Goal: Transaction & Acquisition: Purchase product/service

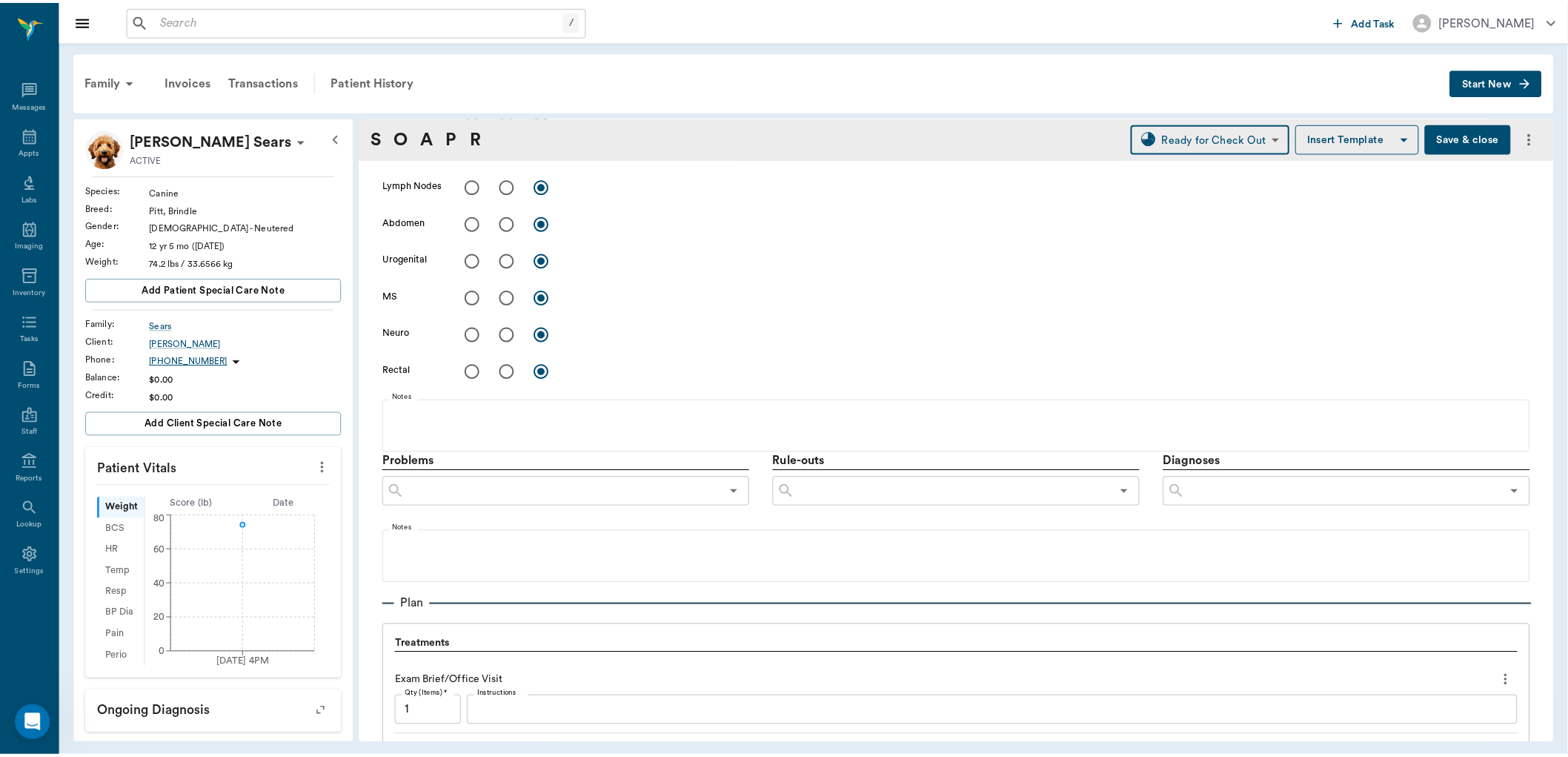
scroll to position [412, 0]
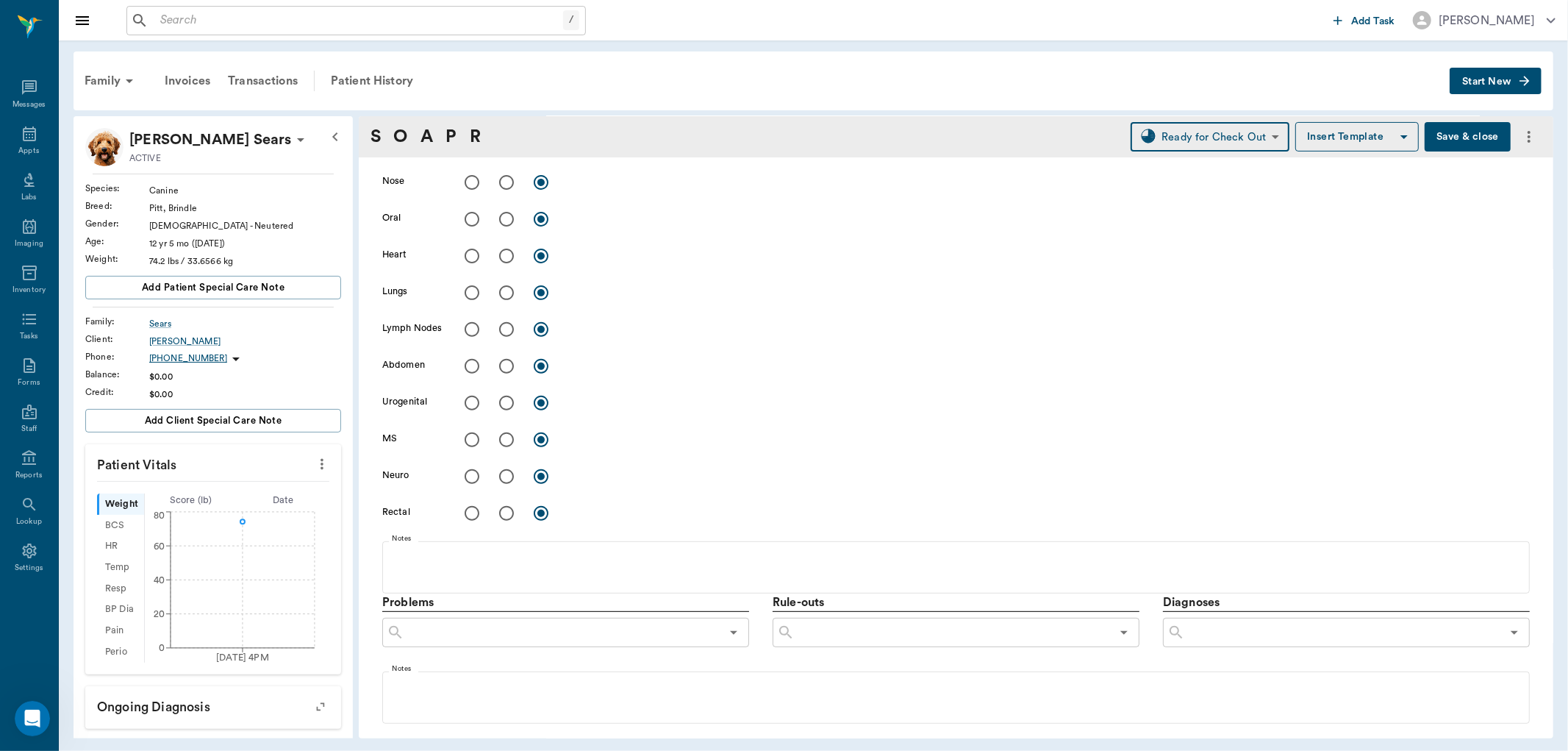
click at [159, 16] on input "text" at bounding box center [359, 20] width 408 height 20
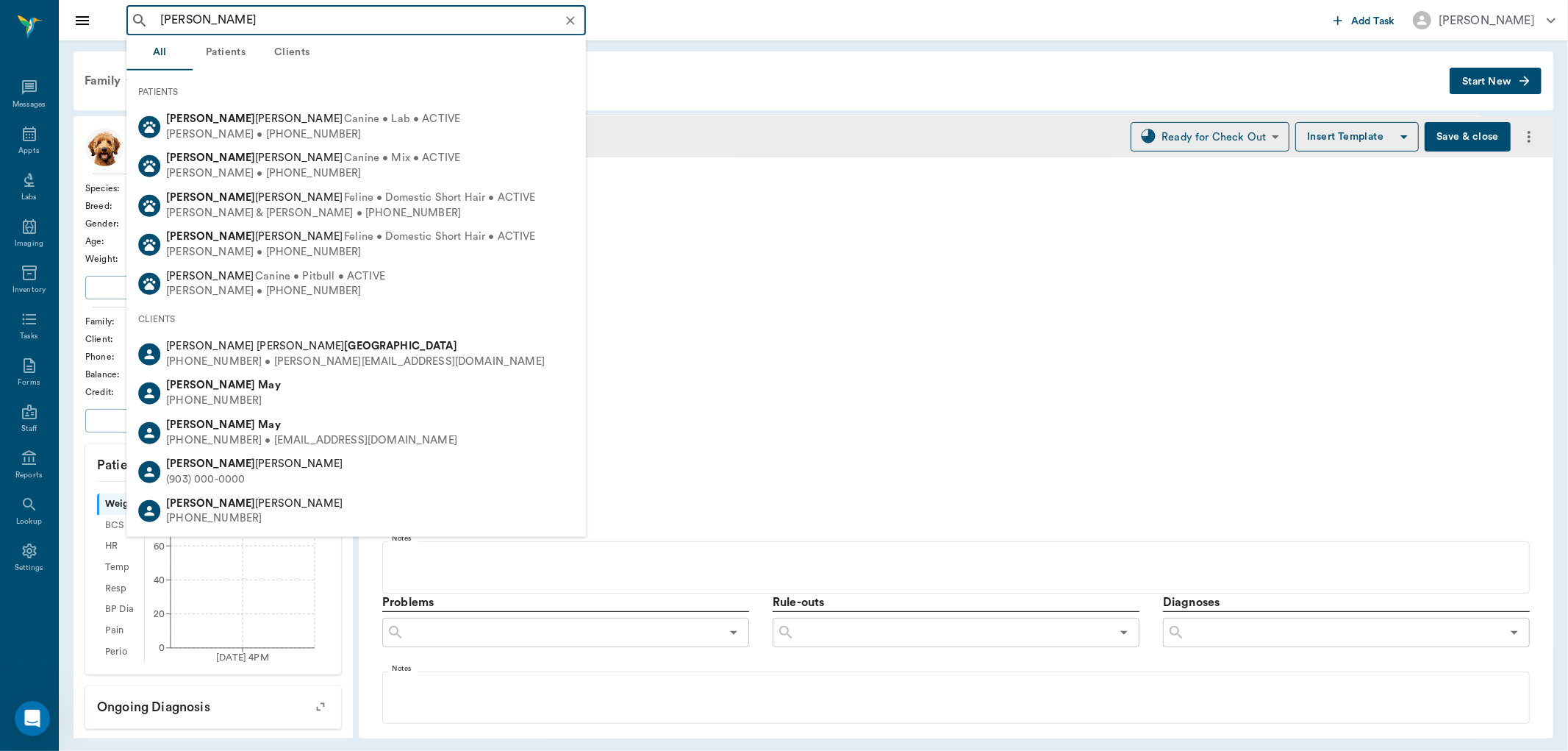
click at [320, 349] on div "[PERSON_NAME]" at bounding box center [355, 346] width 378 height 15
type input "[PERSON_NAME]"
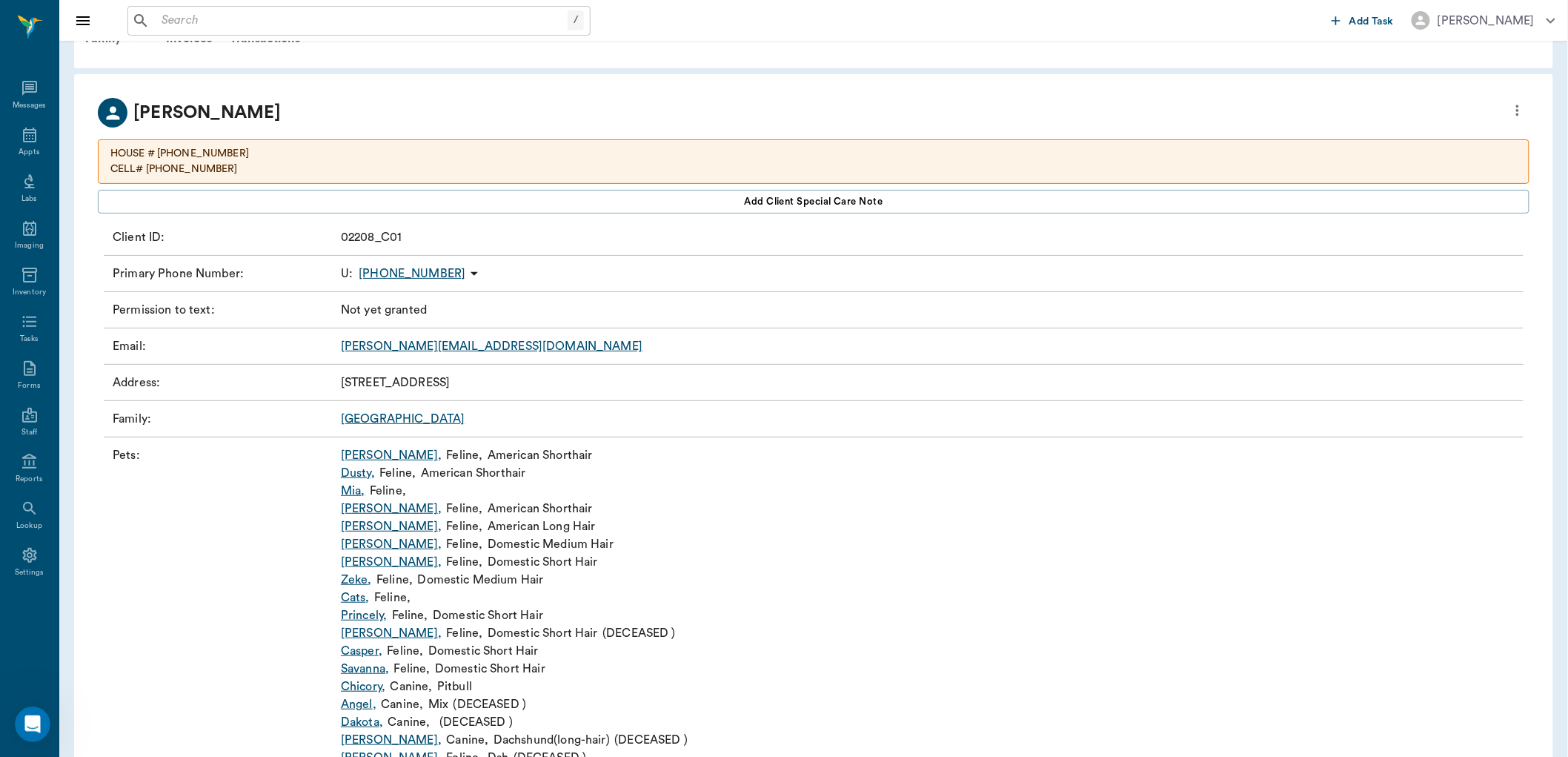
scroll to position [82, 0]
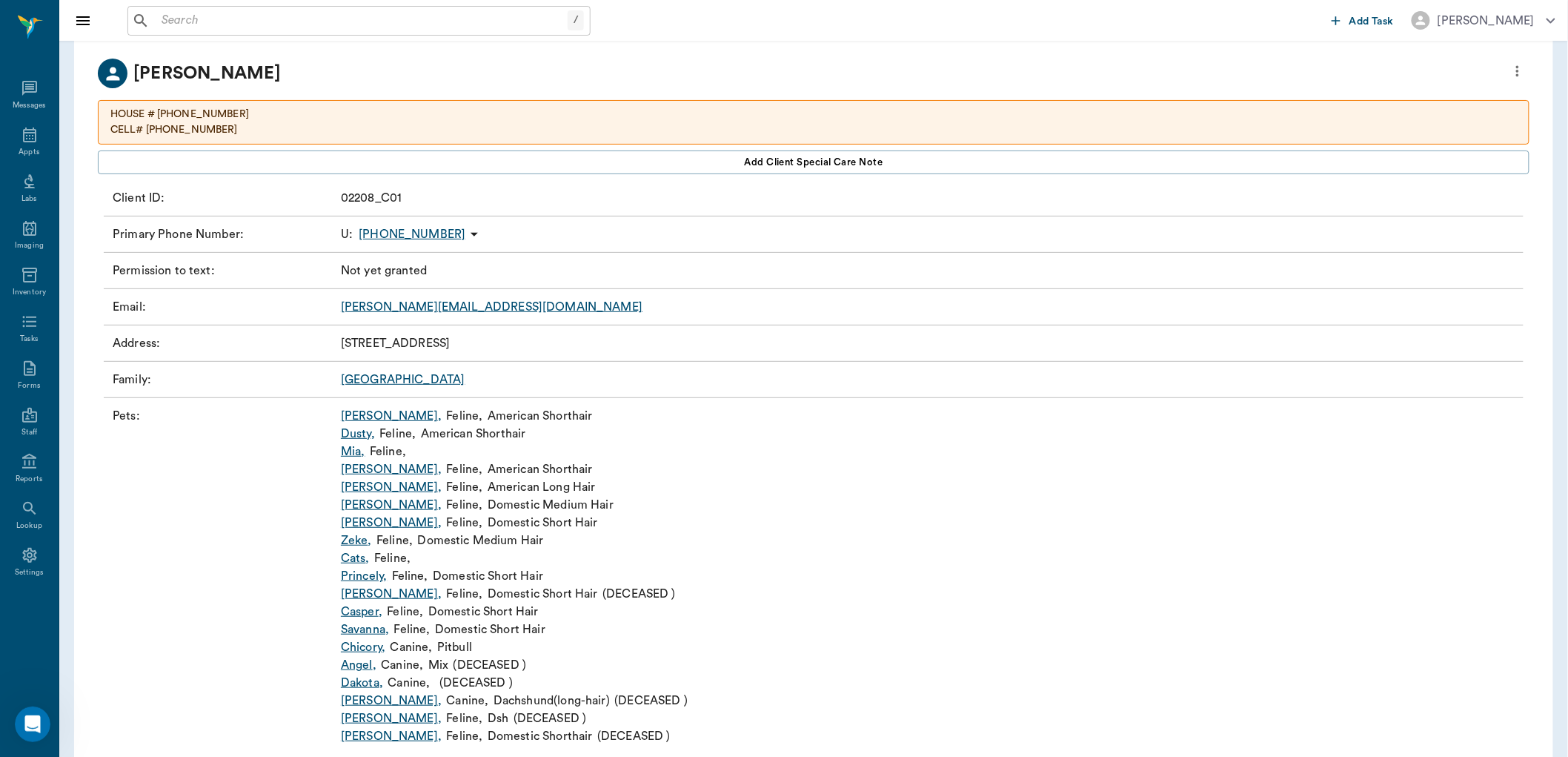
click at [356, 378] on link "[GEOGRAPHIC_DATA]" at bounding box center [403, 378] width 124 height 12
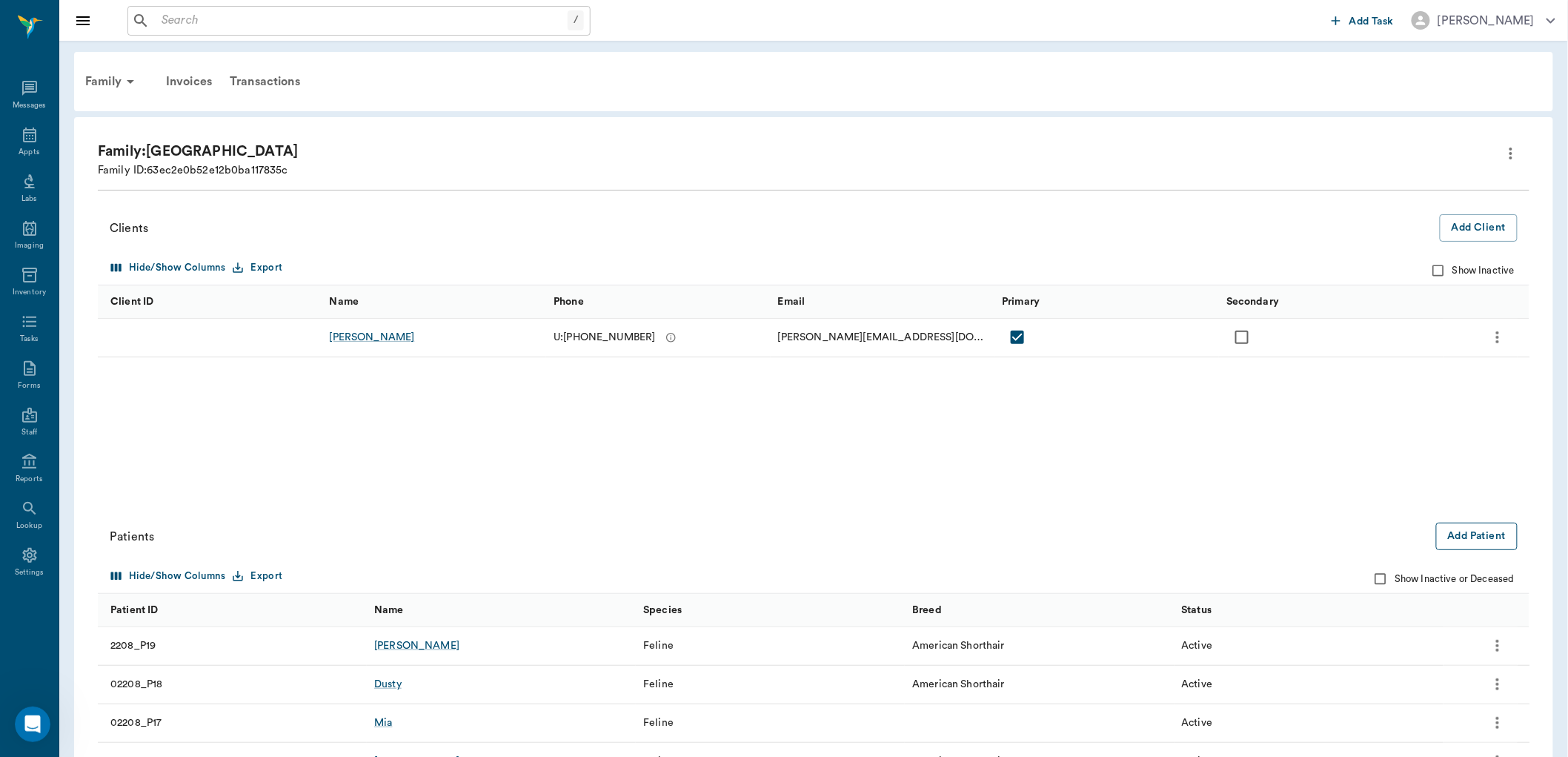
click at [1478, 537] on button "Add Patient" at bounding box center [1477, 536] width 81 height 28
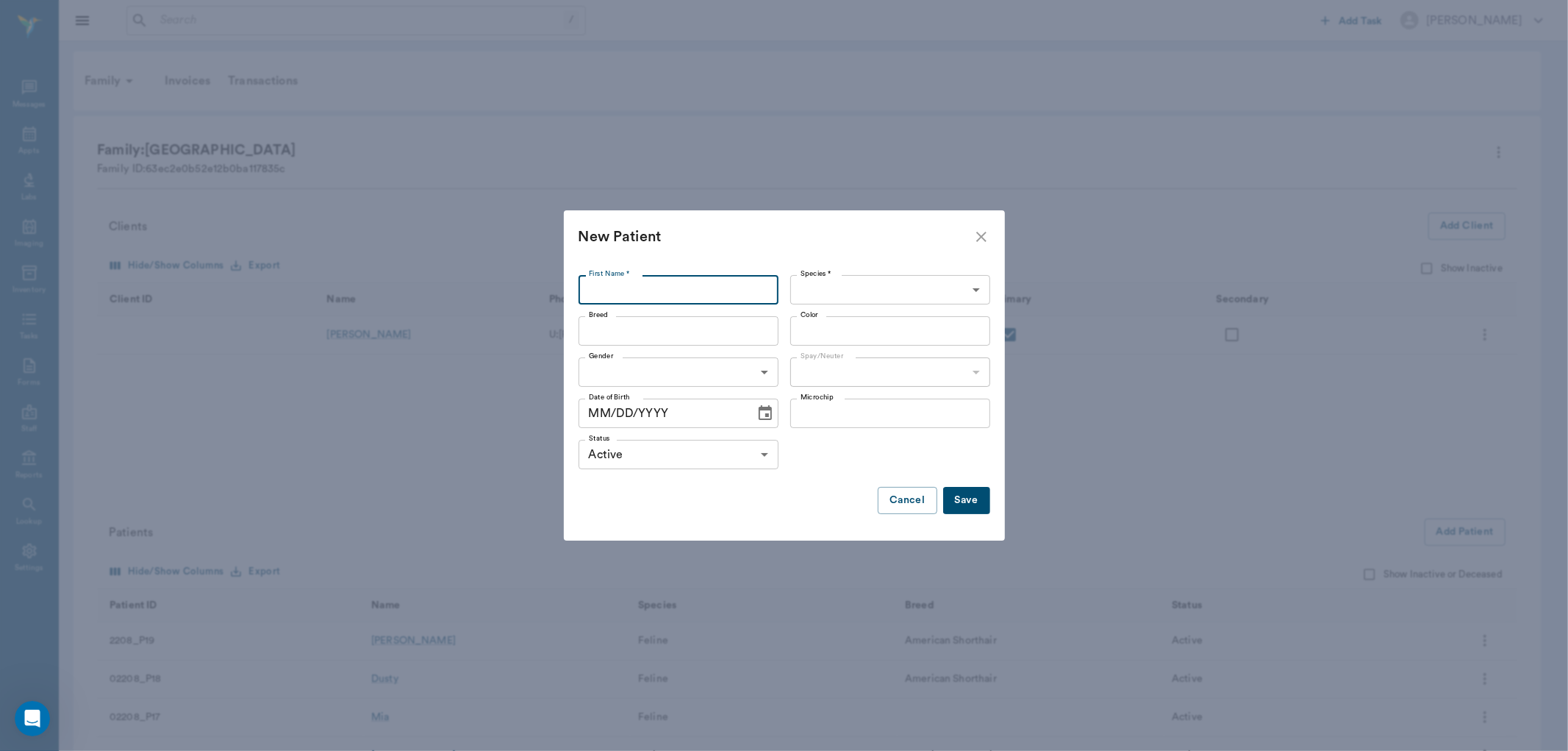
click at [718, 285] on input "First Name *" at bounding box center [678, 289] width 200 height 29
type input "l"
type input "Lily"
click at [895, 288] on body "/ ​ Add Task [PERSON_NAME] Nectar Messages Appts Labs Imaging Inventory Tasks F…" at bounding box center [784, 573] width 1568 height 1148
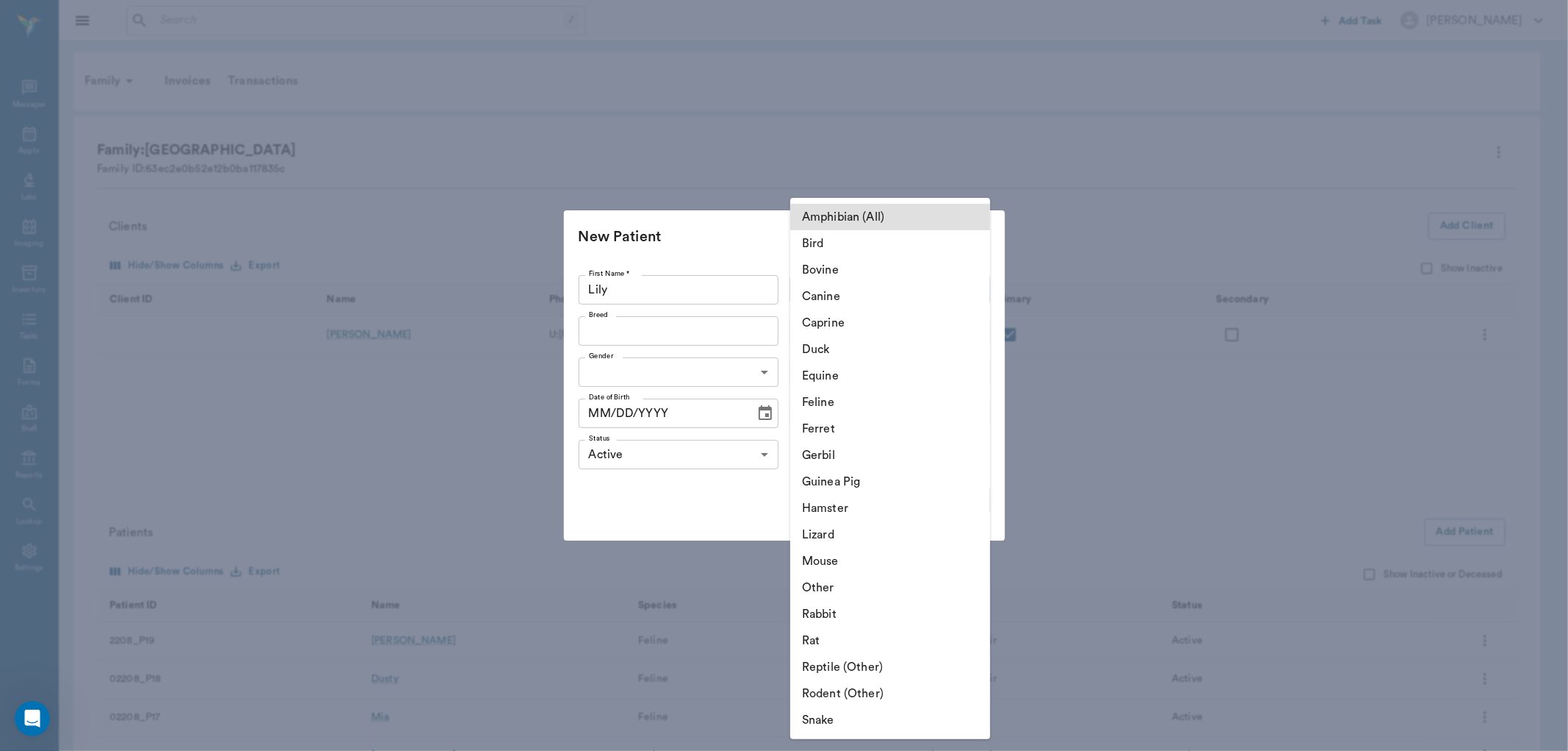
click at [845, 396] on li "Feline" at bounding box center [890, 402] width 200 height 27
type input "Feline"
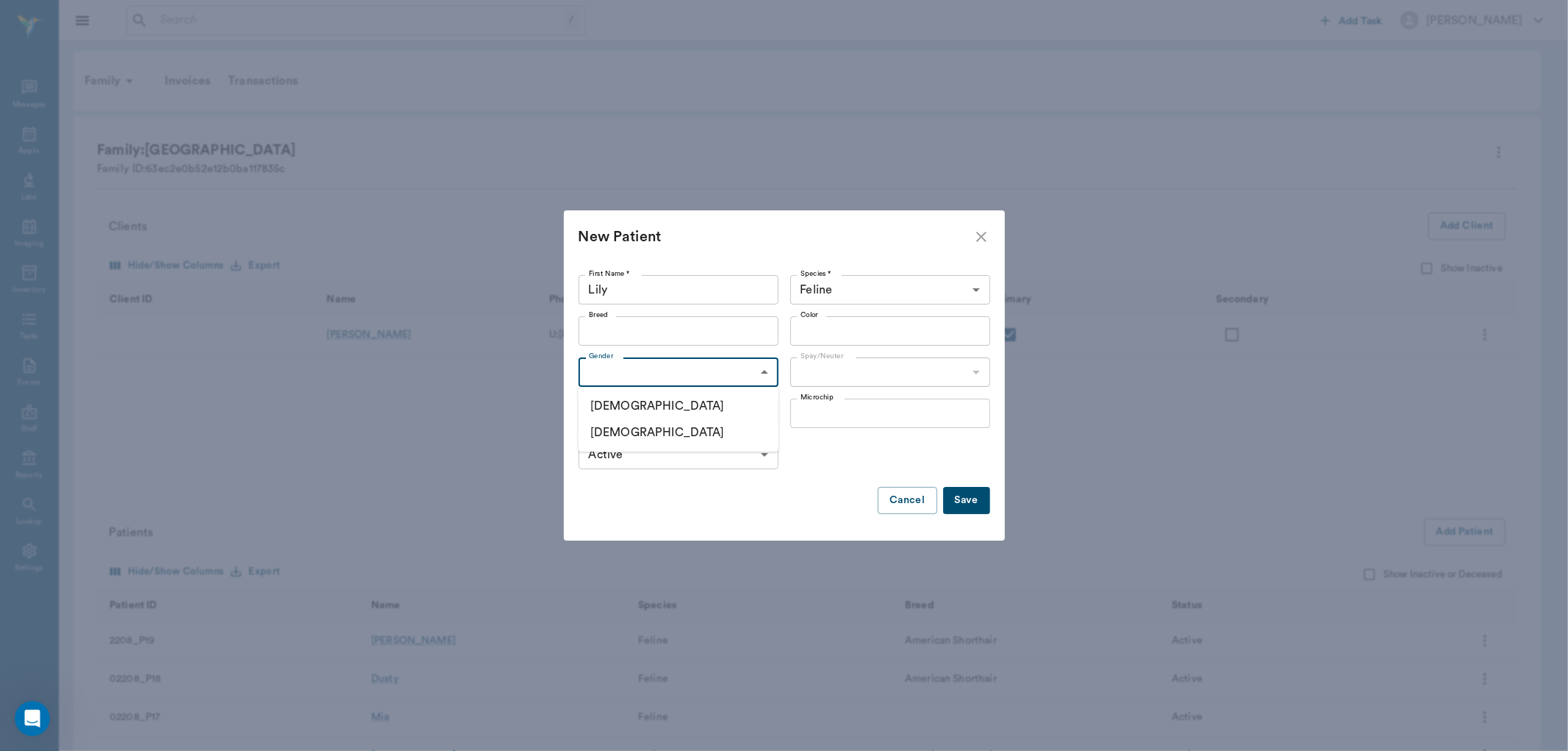
click at [763, 378] on body "/ ​ Add Task [PERSON_NAME] Nectar Messages Appts Labs Imaging Inventory Tasks F…" at bounding box center [784, 573] width 1568 height 1148
click at [706, 425] on li "[DEMOGRAPHIC_DATA]" at bounding box center [678, 432] width 200 height 27
type input "[DEMOGRAPHIC_DATA]"
click at [768, 414] on icon "Choose date" at bounding box center [765, 412] width 13 height 15
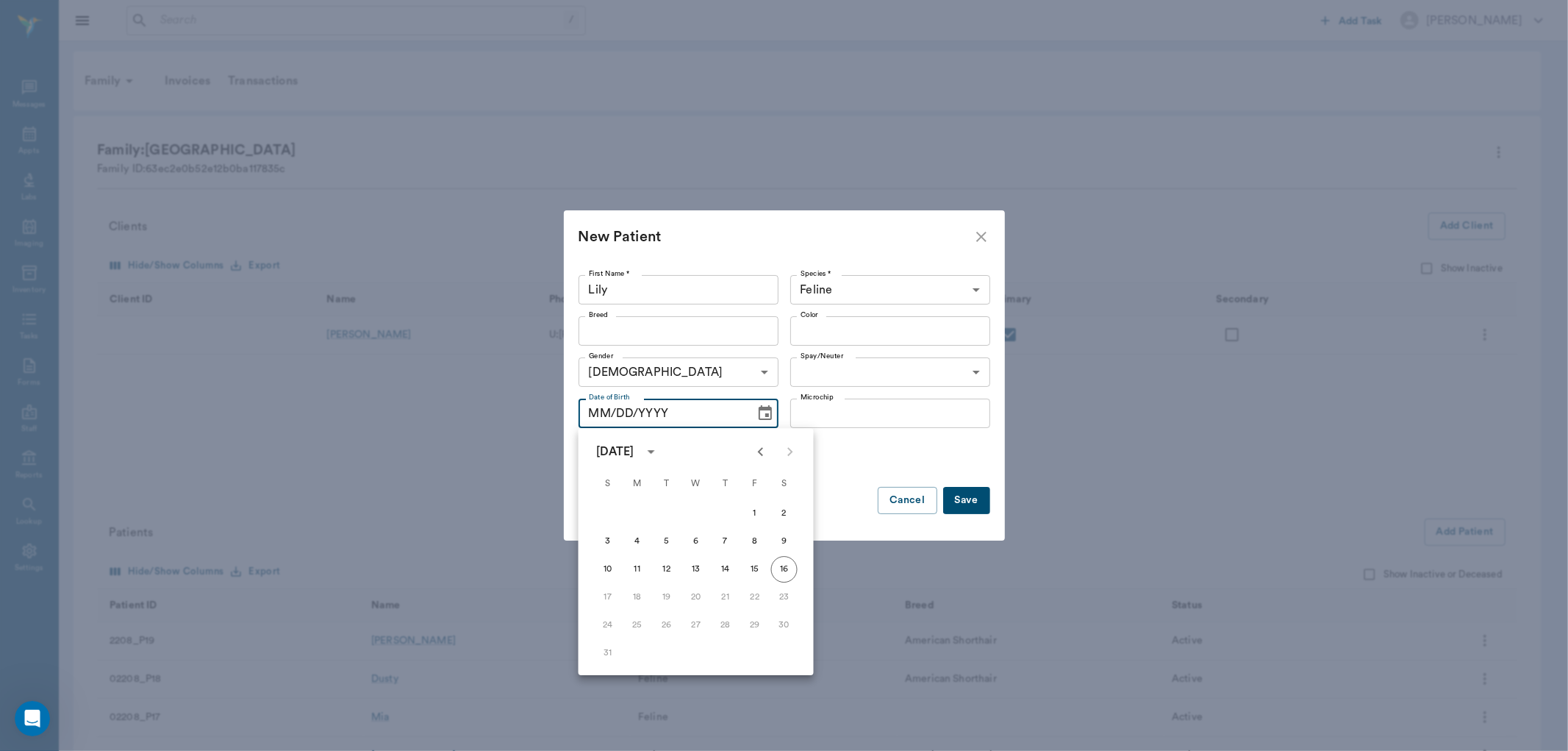
click at [661, 453] on icon "calendar view is open, switch to year view" at bounding box center [652, 452] width 18 height 18
click at [653, 533] on button "2021" at bounding box center [668, 537] width 53 height 27
type input "[DATE]"
click at [849, 469] on div "Status Active ACTIVE Status" at bounding box center [785, 455] width 412 height 41
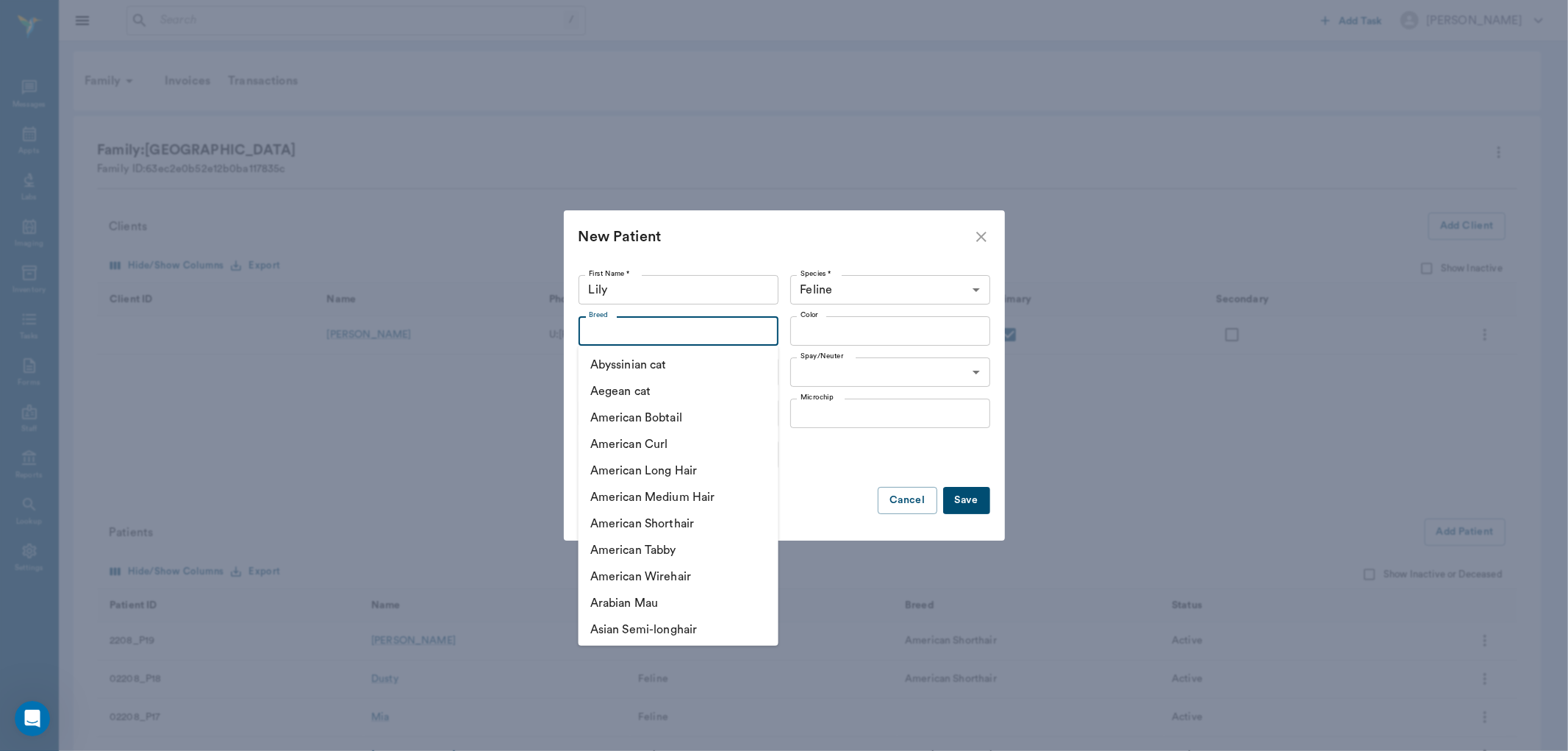
click at [709, 328] on input "Breed" at bounding box center [667, 330] width 167 height 20
click at [650, 520] on li "American Shorthair" at bounding box center [678, 524] width 200 height 27
type input "American Shorthair"
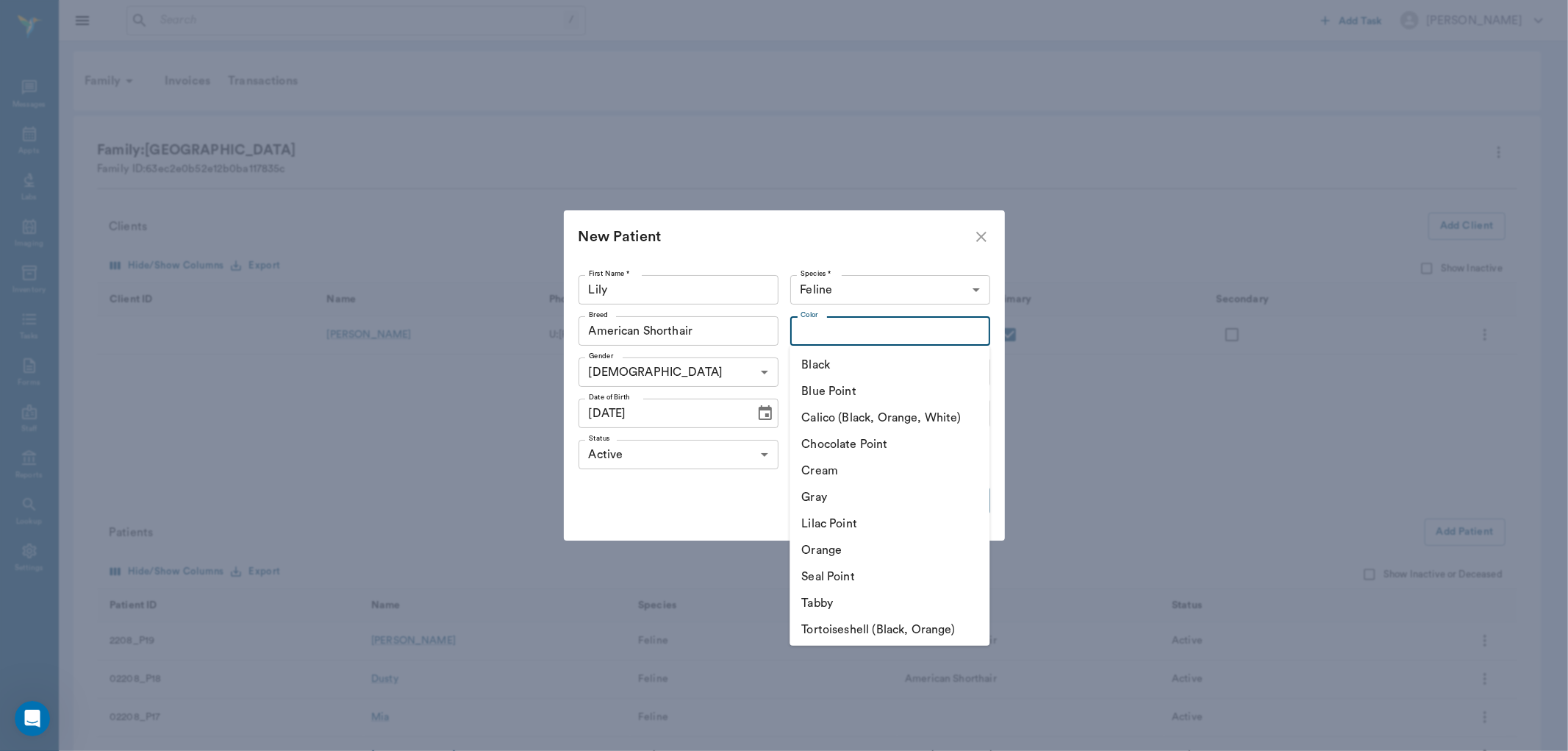
click at [909, 336] on input "Color" at bounding box center [878, 330] width 167 height 20
click at [836, 597] on li "Tabby" at bounding box center [889, 603] width 200 height 27
type input "Tabby"
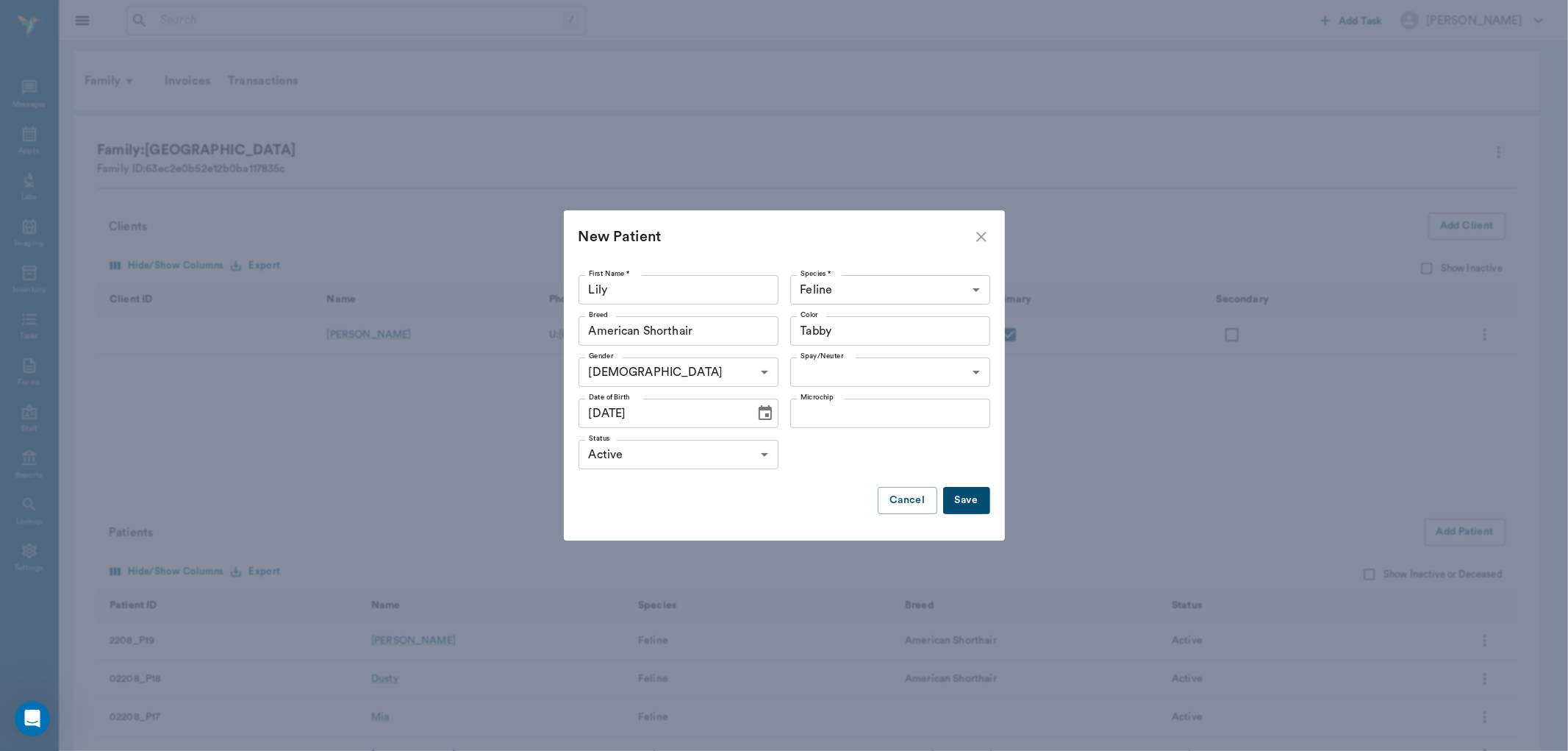
click at [961, 497] on button "Save" at bounding box center [967, 500] width 47 height 28
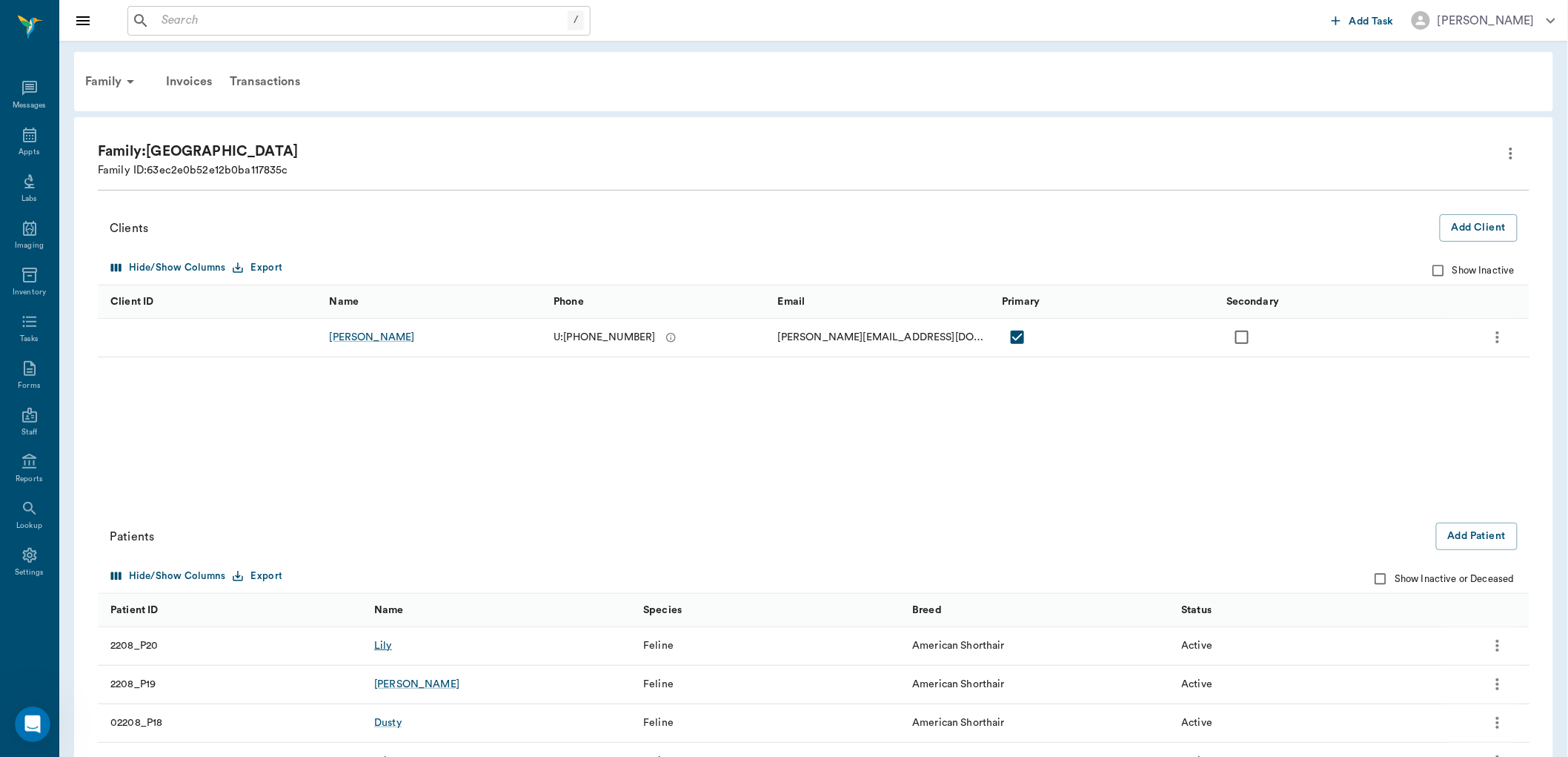
click at [379, 647] on div "Lily" at bounding box center [383, 645] width 18 height 15
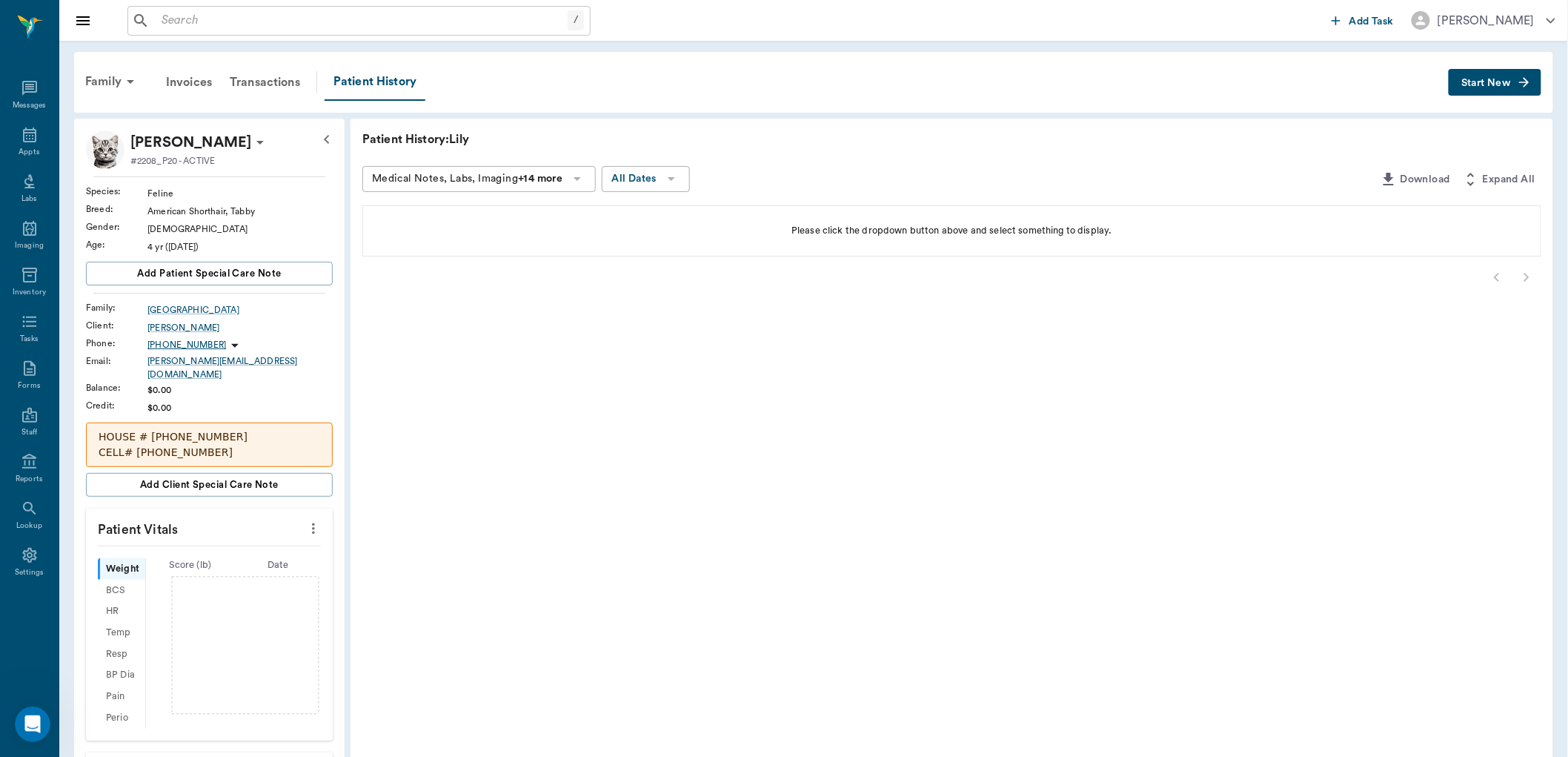
click at [251, 141] on icon at bounding box center [260, 142] width 18 height 18
click at [173, 174] on span "Edit profile" at bounding box center [151, 167] width 124 height 15
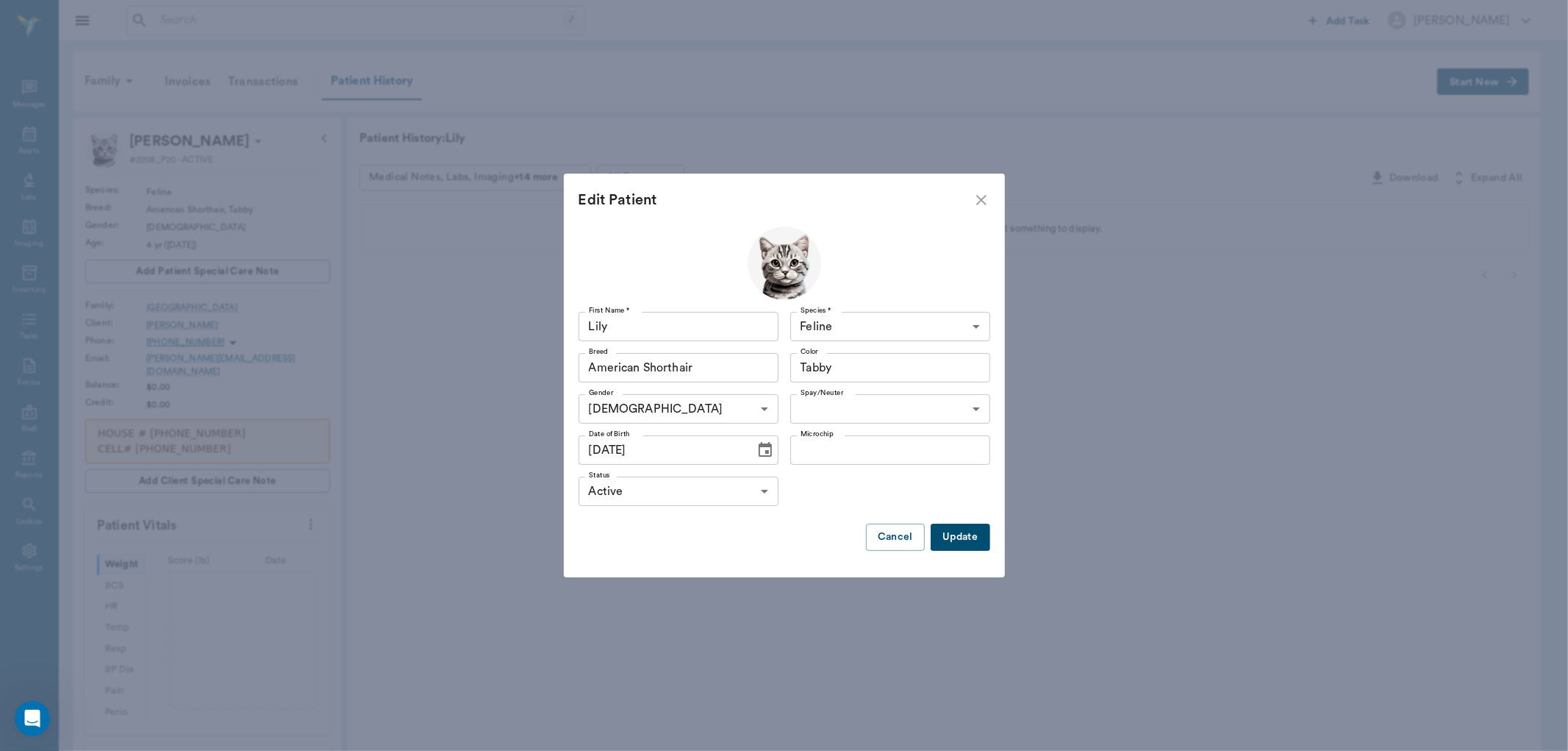
click at [964, 410] on body "/ ​ Add Task [PERSON_NAME] Nectar Messages Appts Labs Imaging Inventory Tasks F…" at bounding box center [784, 517] width 1568 height 1033
click at [899, 449] on li "Spayed" at bounding box center [890, 443] width 200 height 27
type input "true"
click at [963, 537] on button "Update" at bounding box center [960, 537] width 59 height 28
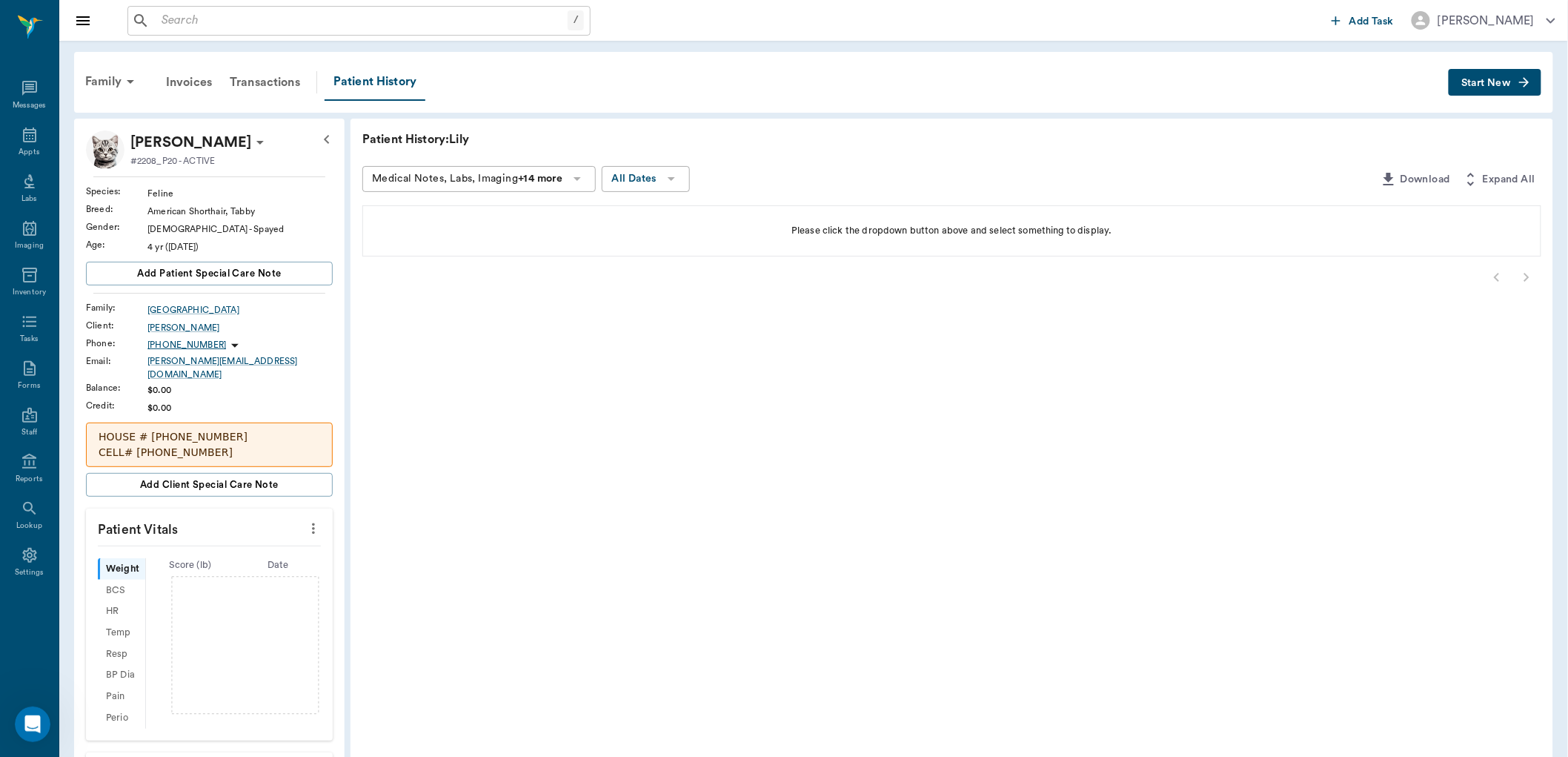
click at [1481, 70] on button "Start New" at bounding box center [1496, 82] width 93 height 28
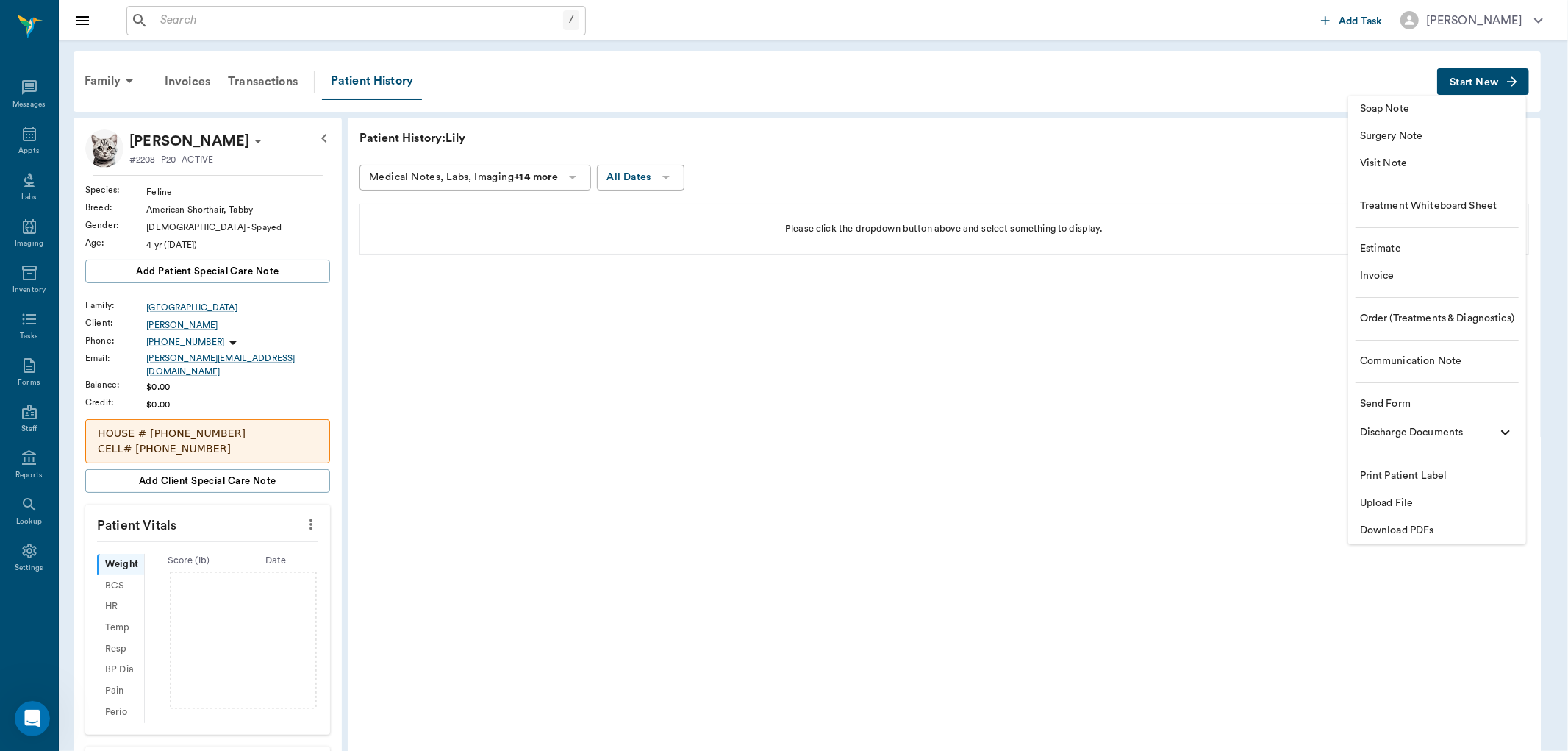
click at [1399, 106] on span "Soap Note" at bounding box center [1437, 108] width 154 height 15
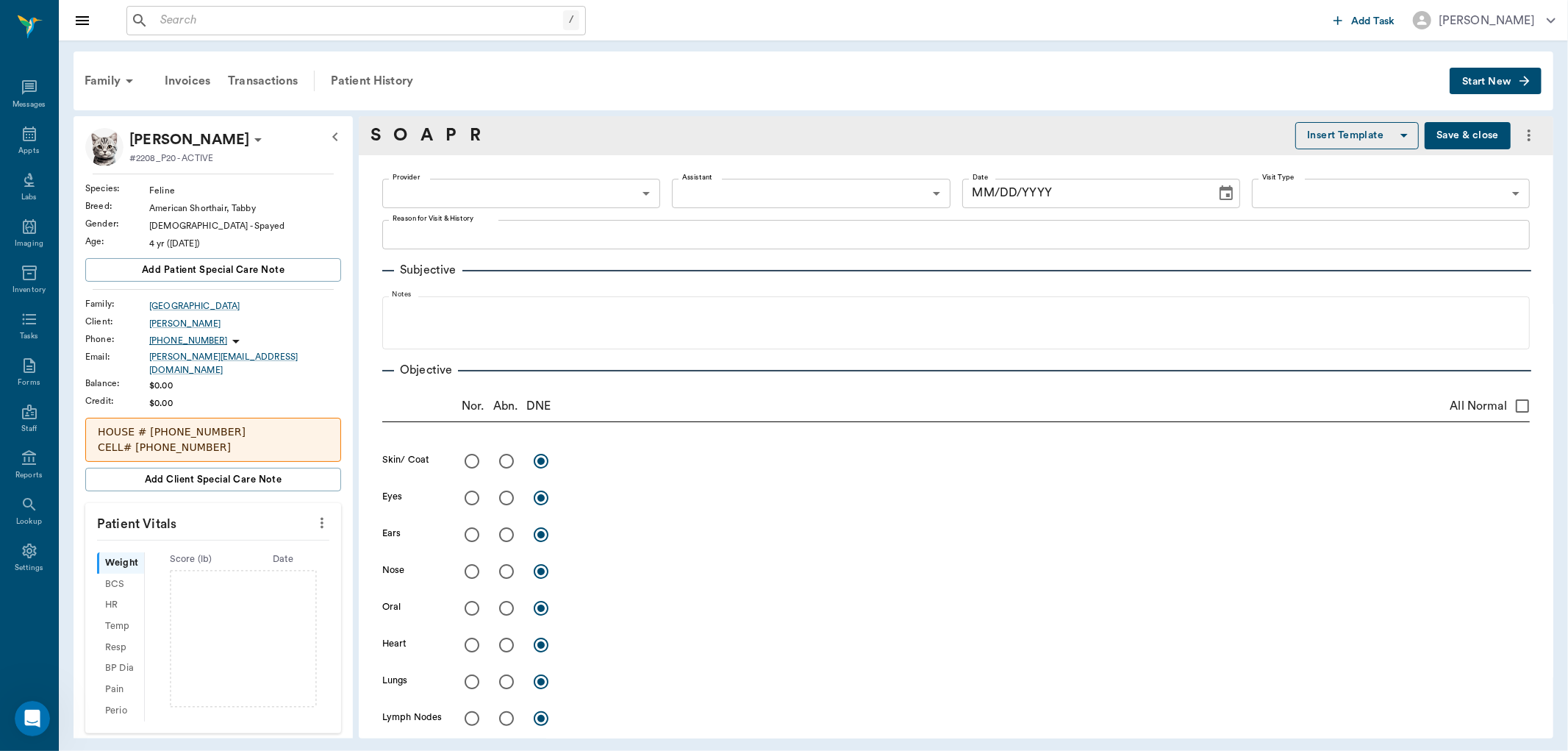
type input "[DATE]"
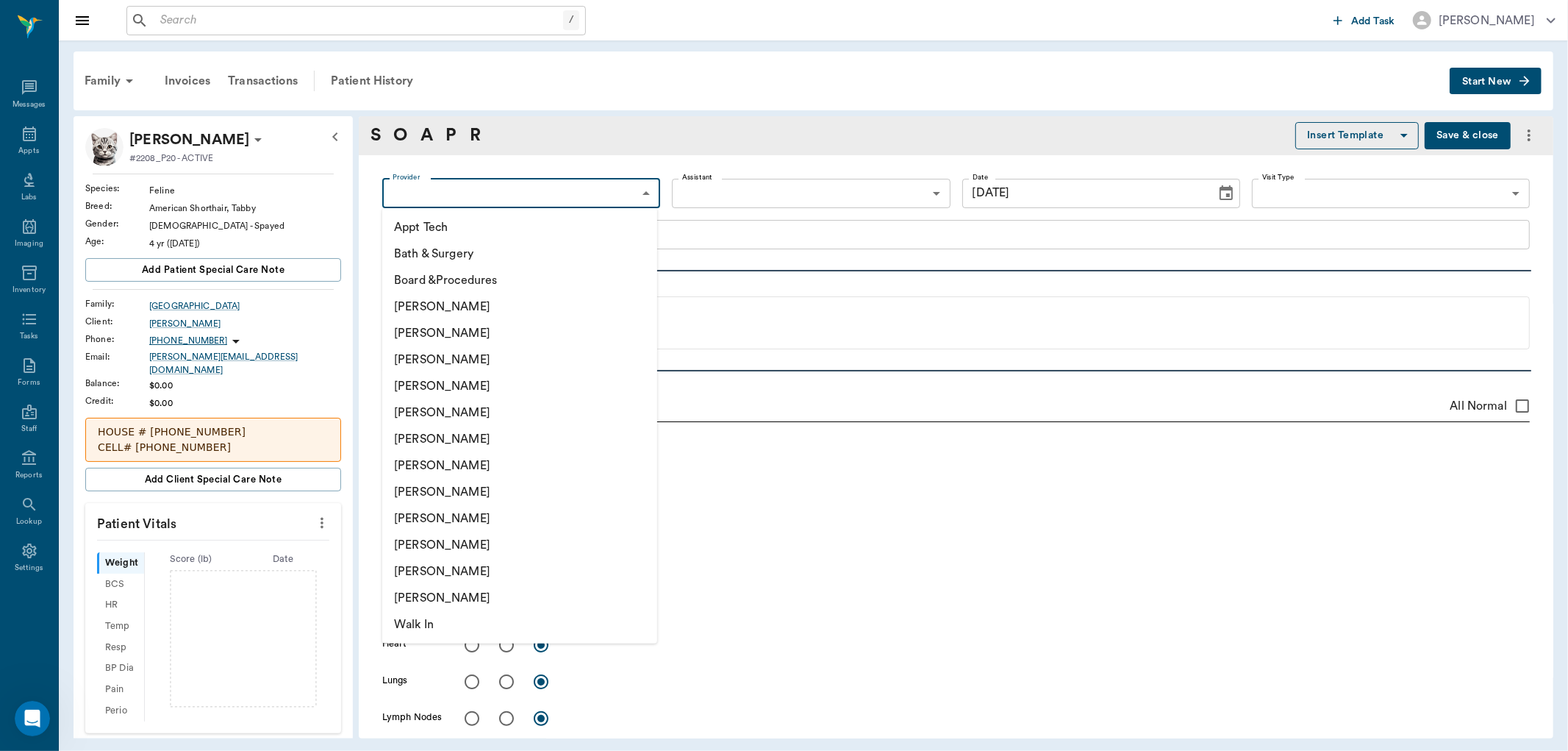
click at [620, 182] on body "/ ​ Add Task [PERSON_NAME] Nectar Messages Appts Labs Imaging Inventory Tasks F…" at bounding box center [784, 376] width 1568 height 751
click at [471, 359] on li "[PERSON_NAME]" at bounding box center [520, 360] width 275 height 27
type input "63ec2f075fda476ae8351a4d"
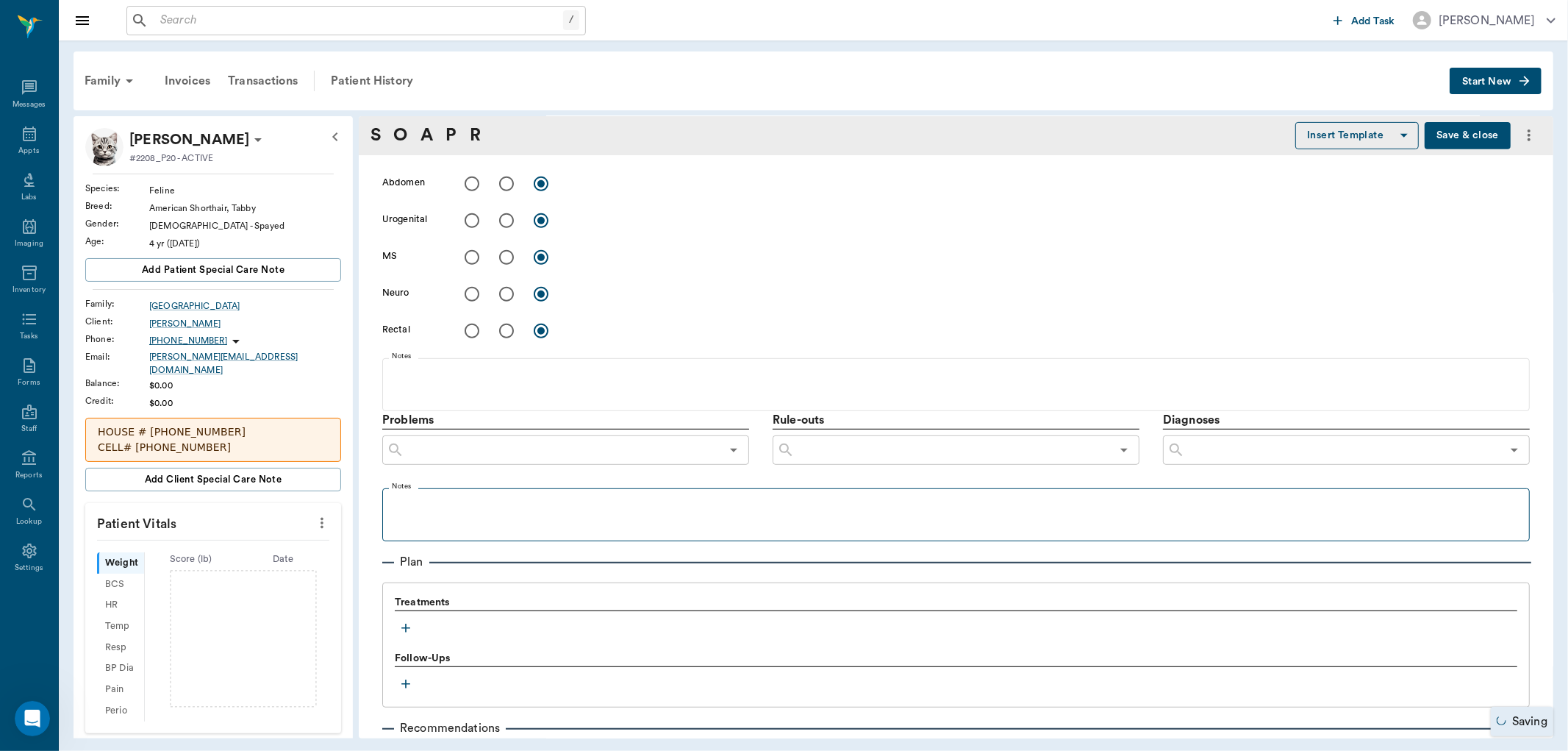
scroll to position [775, 0]
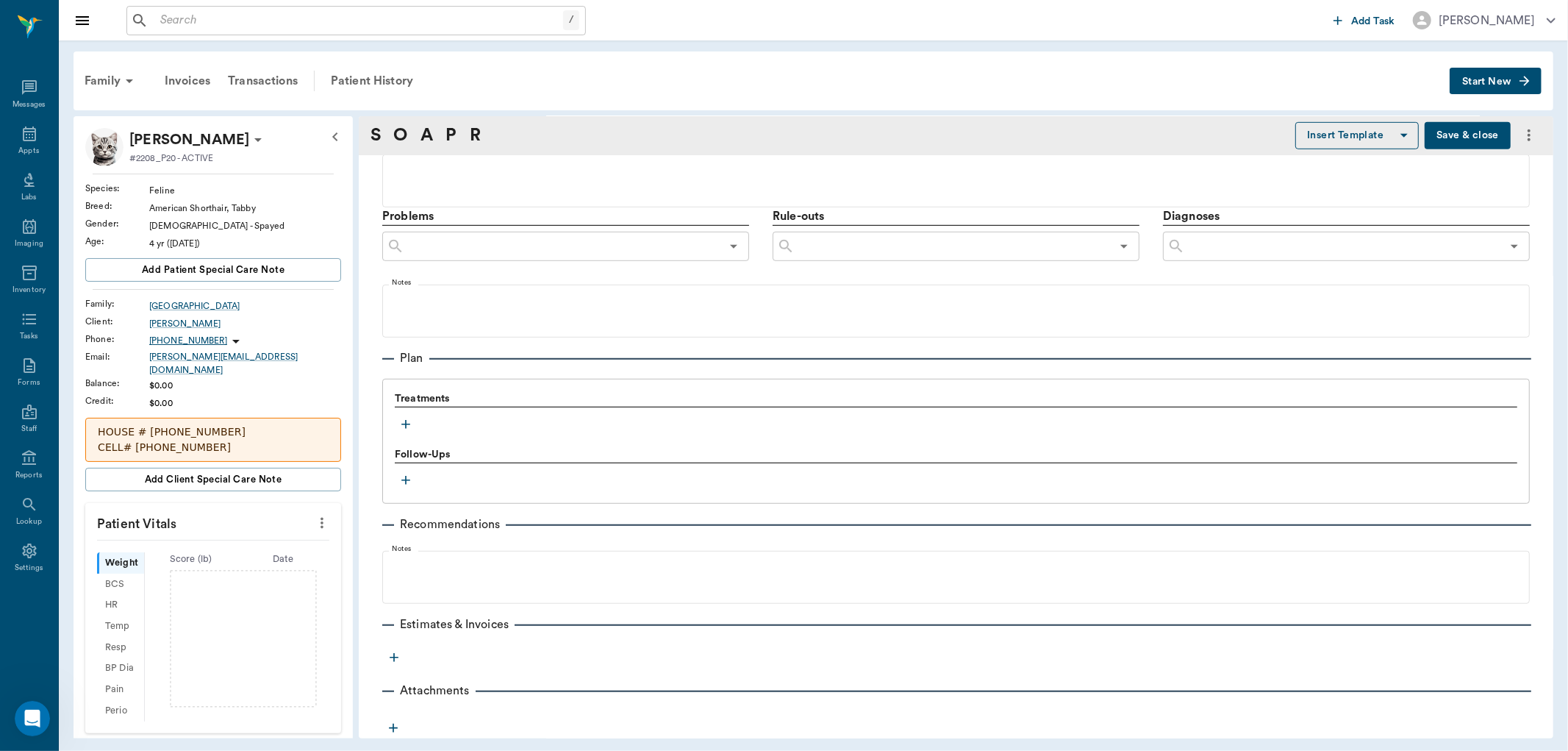
click at [406, 426] on icon "button" at bounding box center [406, 424] width 9 height 9
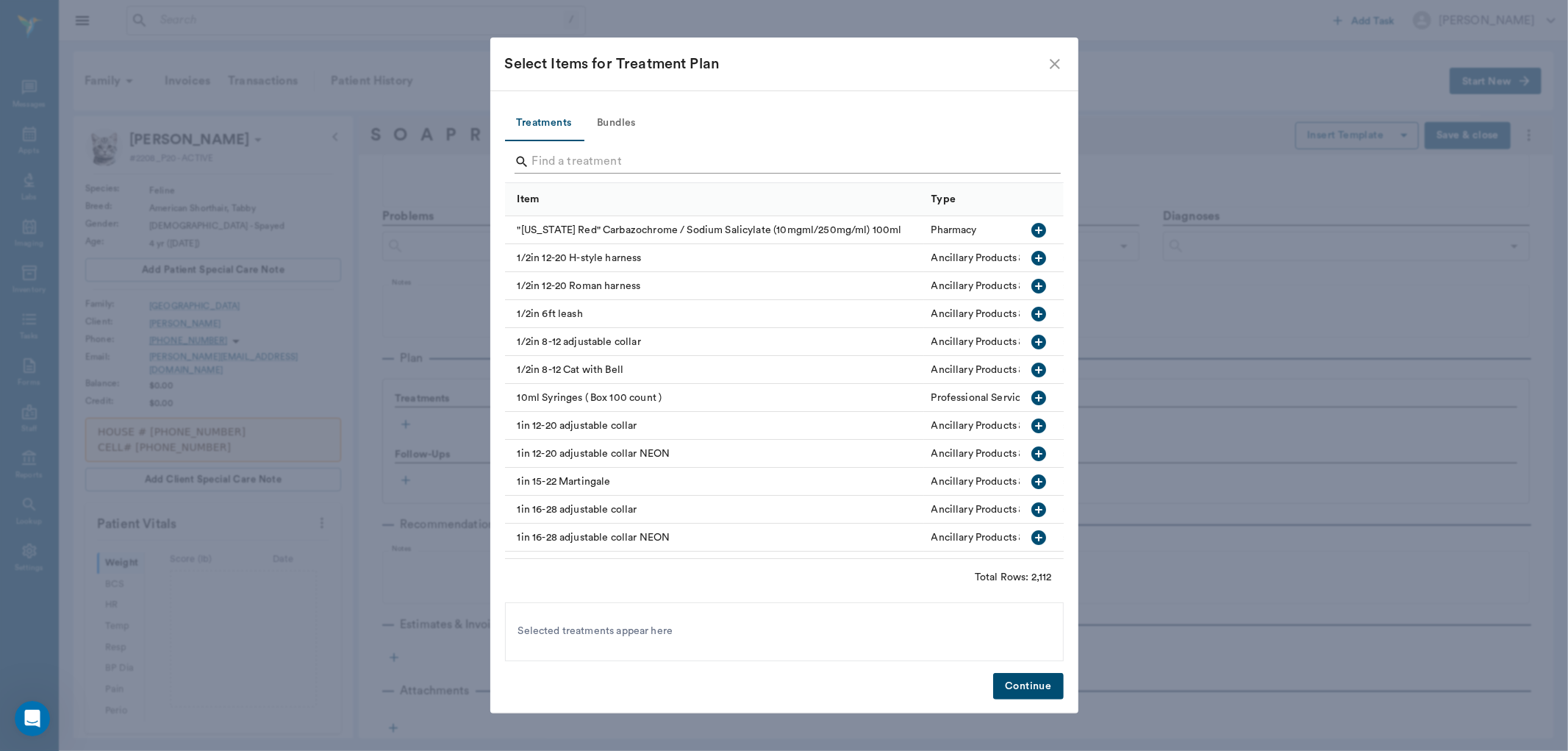
click at [636, 161] on input "Search" at bounding box center [786, 162] width 507 height 24
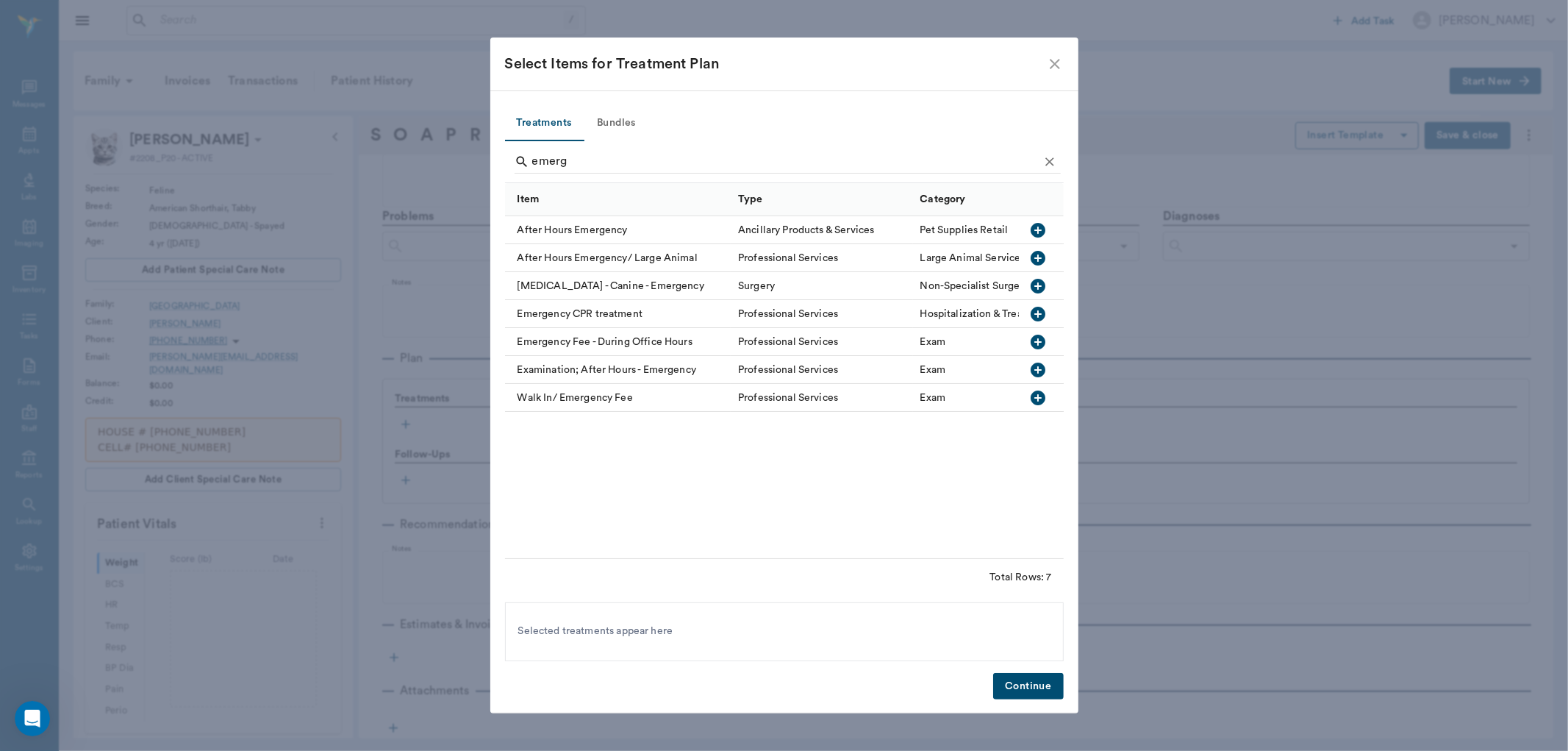
click at [1038, 365] on icon "button" at bounding box center [1039, 369] width 15 height 15
type input "e"
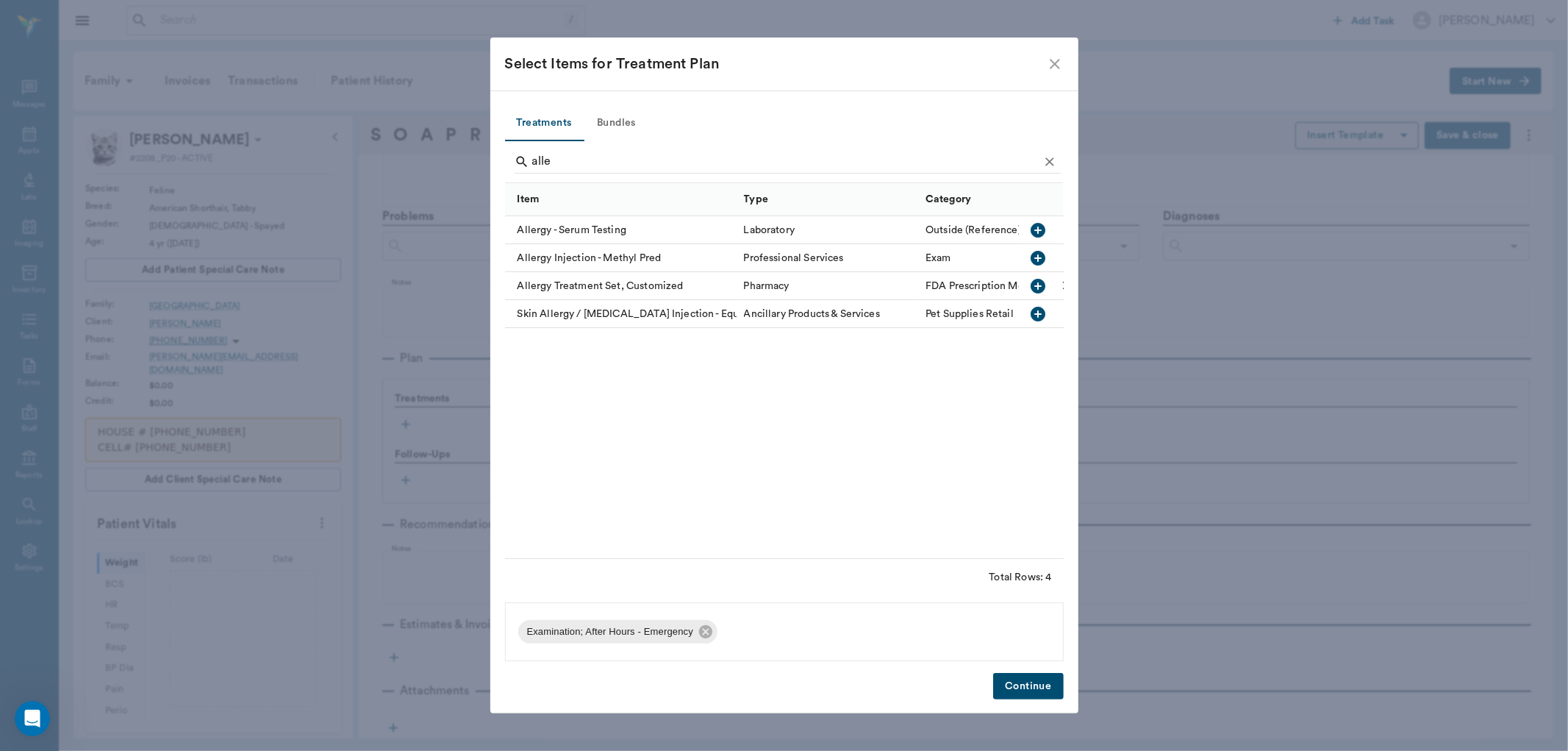
click at [1038, 258] on icon "button" at bounding box center [1039, 258] width 18 height 18
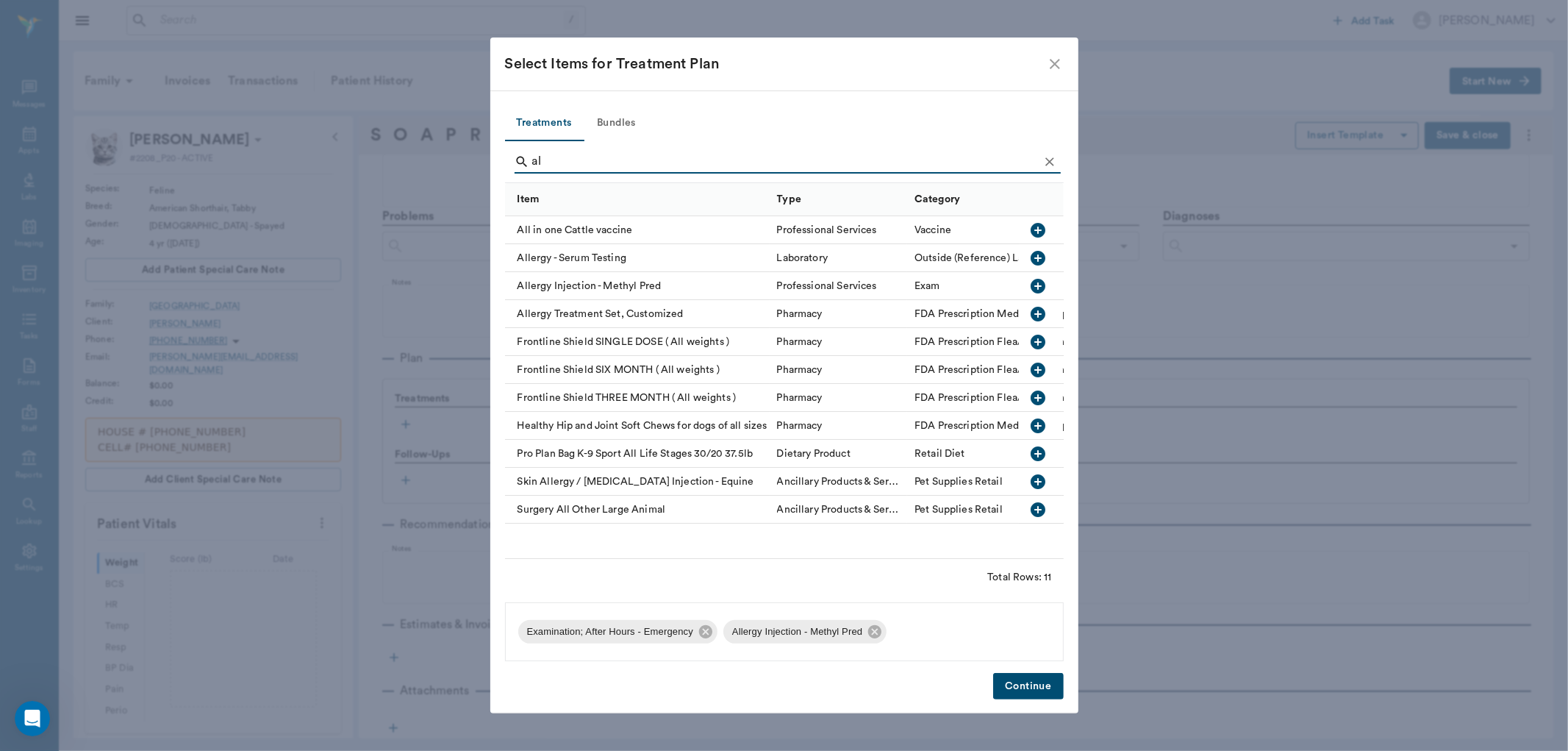
type input "a"
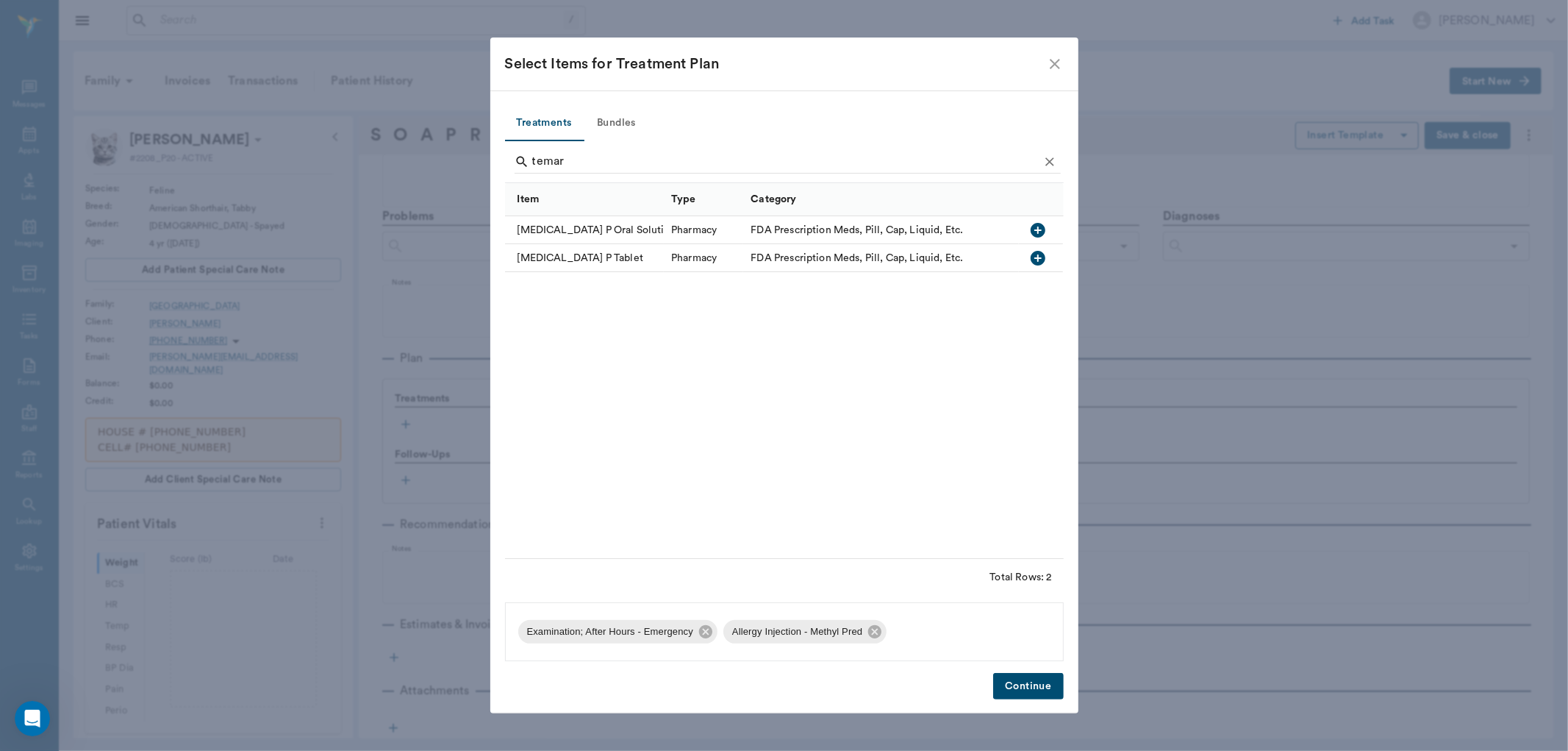
click at [1033, 229] on icon "button" at bounding box center [1038, 230] width 15 height 15
type input "t"
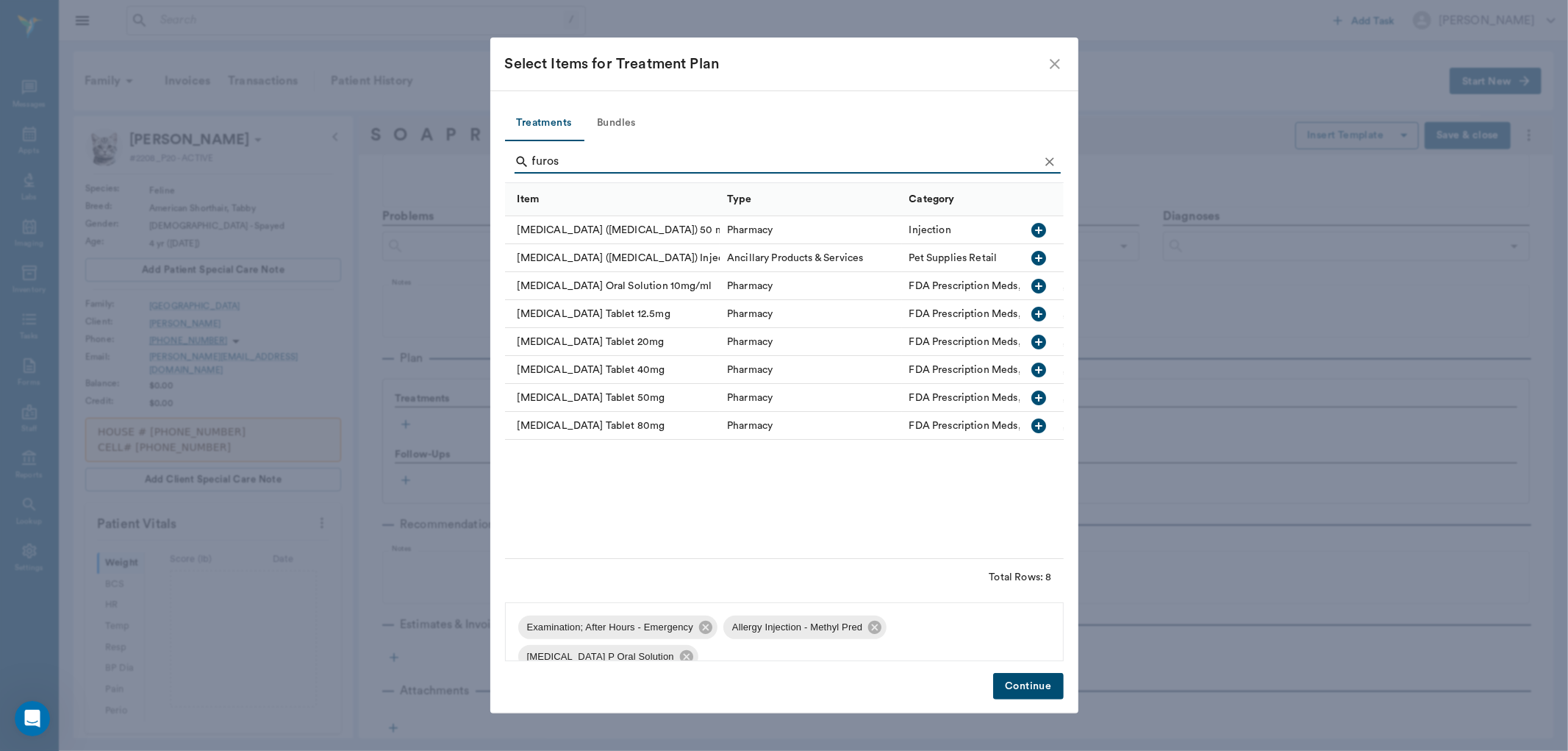
type input "furos"
click at [1040, 287] on icon "button" at bounding box center [1039, 286] width 15 height 15
click at [1018, 690] on button "Continue" at bounding box center [1028, 686] width 70 height 28
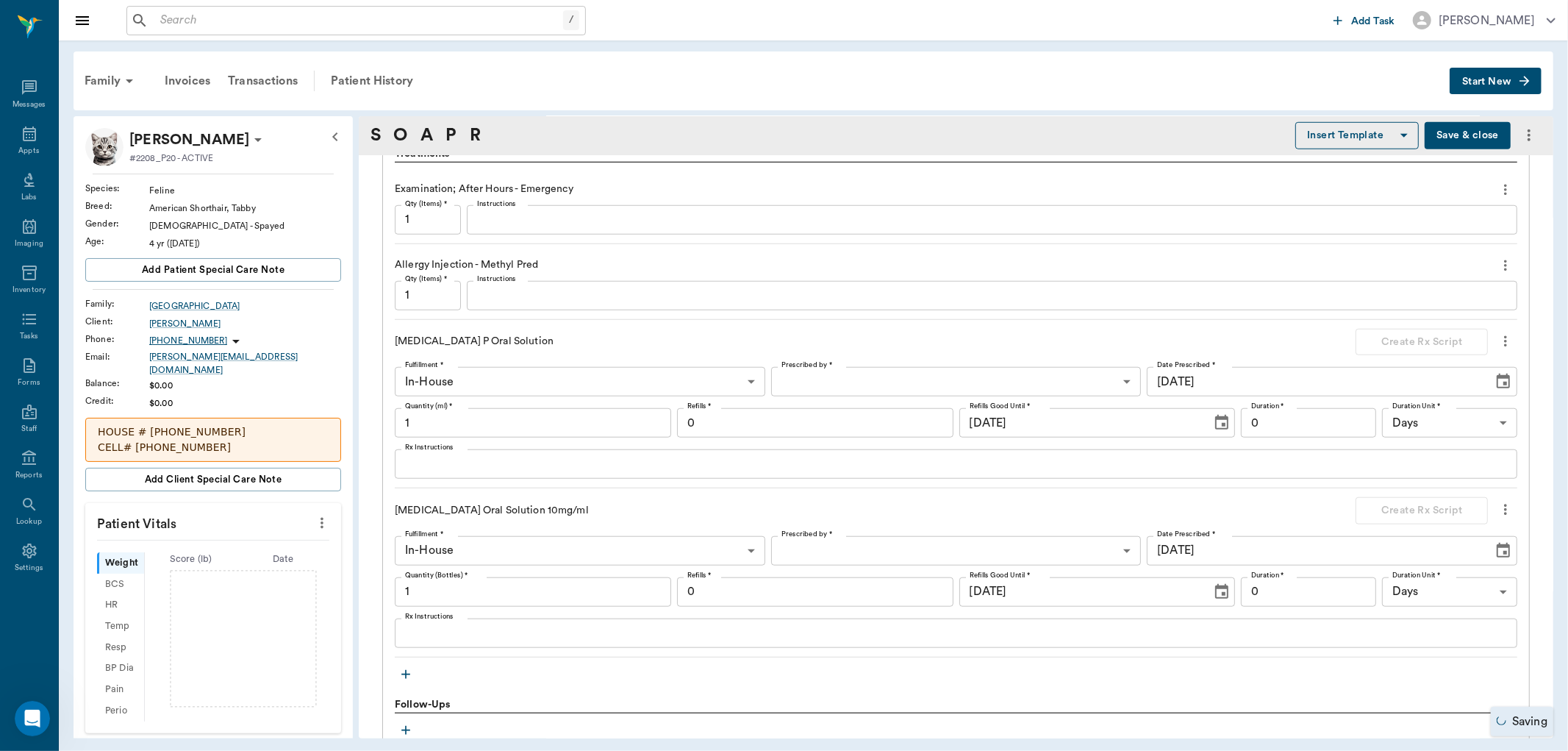
scroll to position [938, 0]
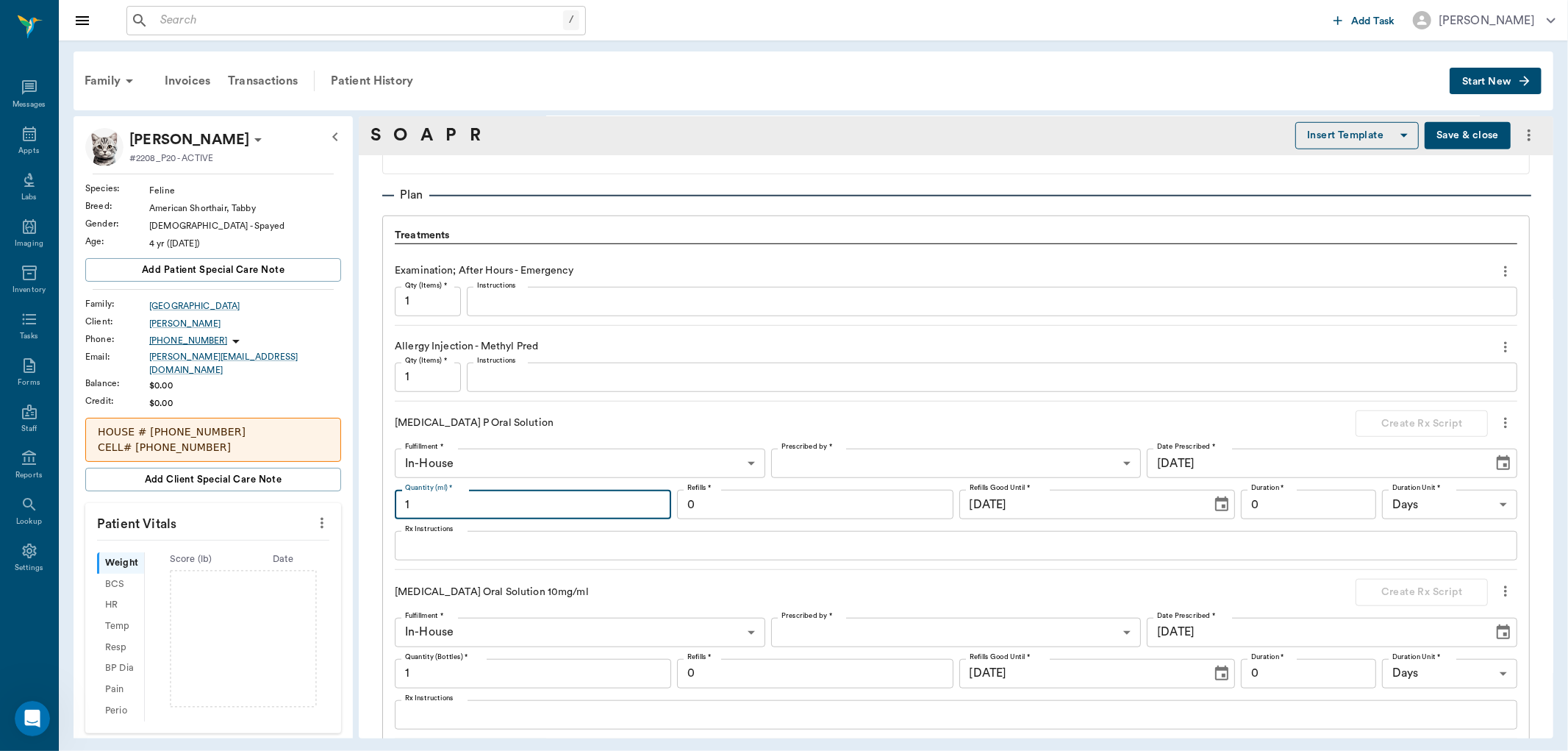
click at [531, 501] on input "1" at bounding box center [533, 504] width 276 height 29
type input "4"
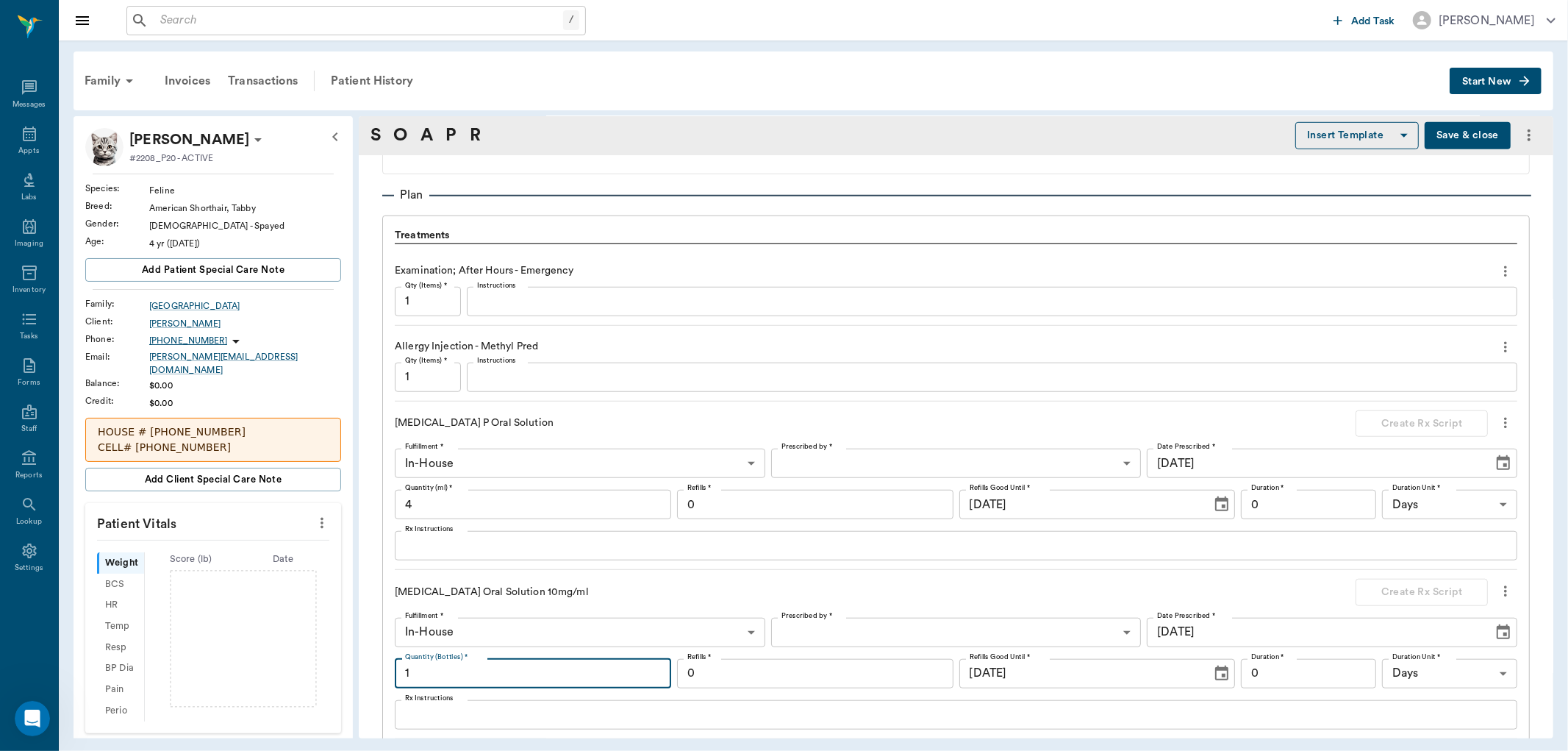
click at [427, 674] on input "1" at bounding box center [533, 673] width 276 height 29
type input "8"
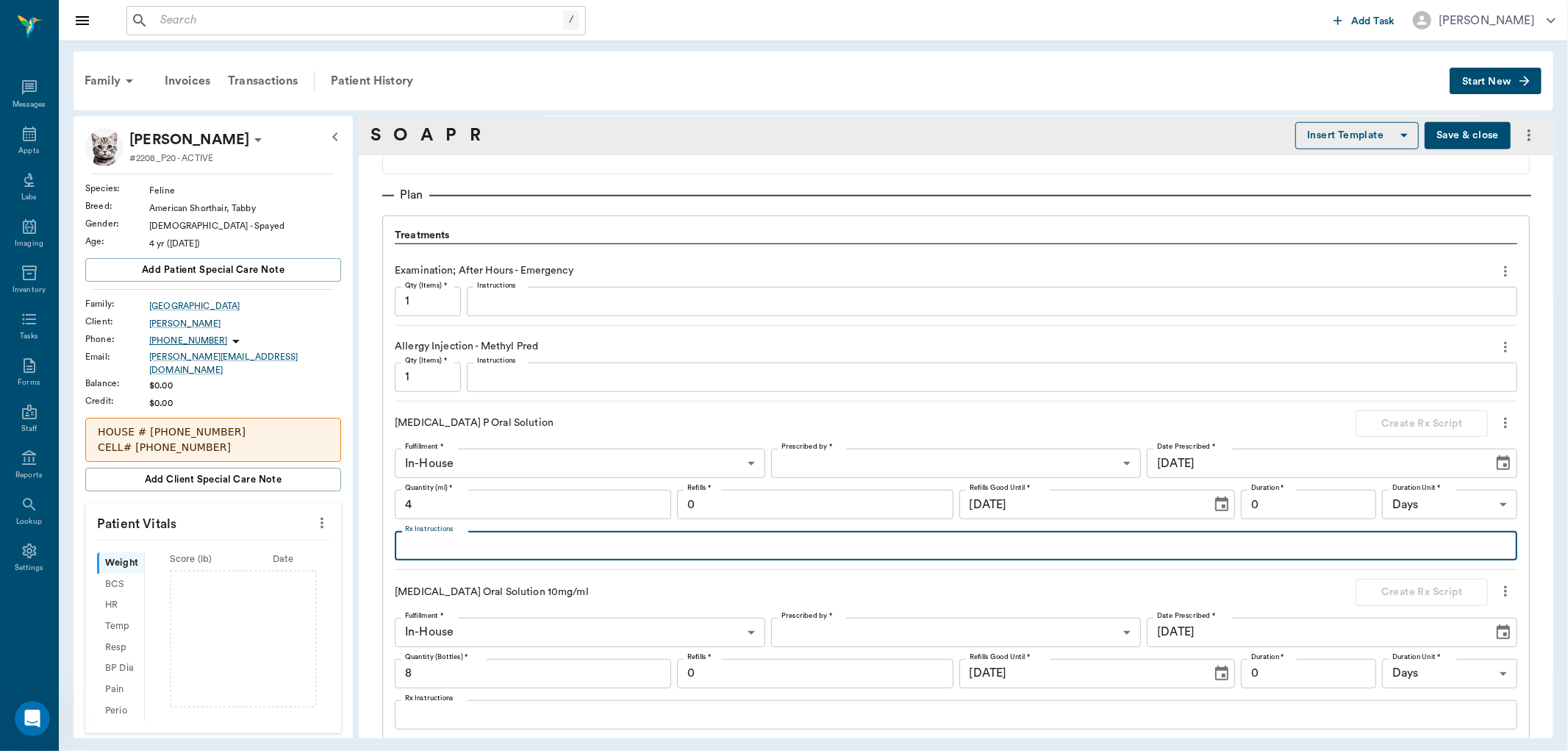
click at [474, 549] on textarea "Rx Instructions" at bounding box center [955, 545] width 1102 height 17
click at [715, 549] on textarea "Give 0.75 cc by mouth twice daily until [DATE] then give (contains [MEDICAL_DAT…" at bounding box center [955, 545] width 1102 height 17
click at [721, 549] on textarea "Give 0.75 cc by mouth twice daily until [DATE] then give (contains [MEDICAL_DAT…" at bounding box center [955, 545] width 1102 height 17
type textarea "Give 0.75 cc by mouth twice daily until [DATE] then give once daily. (contains …"
click at [905, 464] on body "/ ​ Add Task [PERSON_NAME] Nectar Messages Appts Labs Imaging Inventory Tasks F…" at bounding box center [784, 376] width 1568 height 751
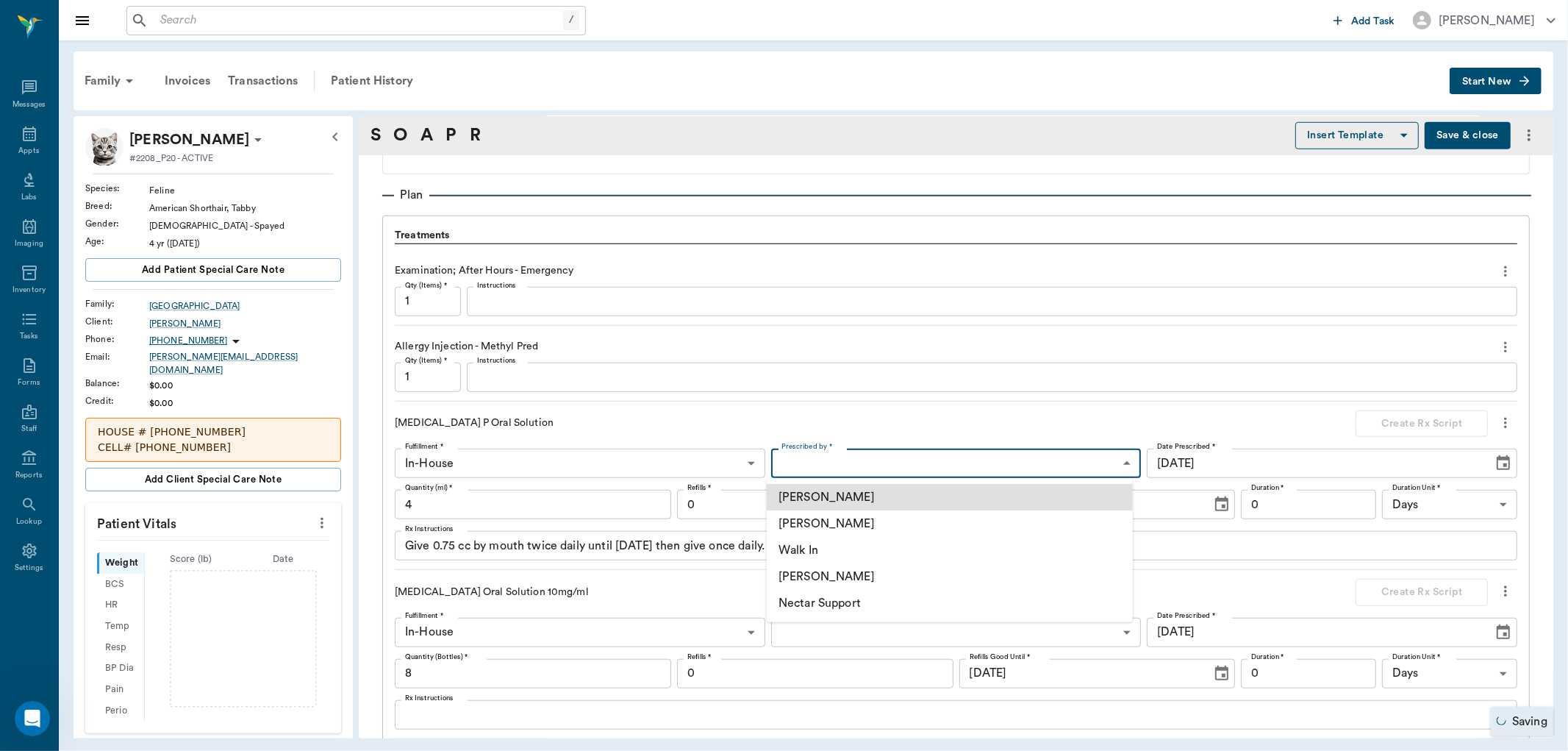
click at [856, 524] on li "[PERSON_NAME]" at bounding box center [950, 524] width 366 height 27
type input "63ec2f075fda476ae8351a4d"
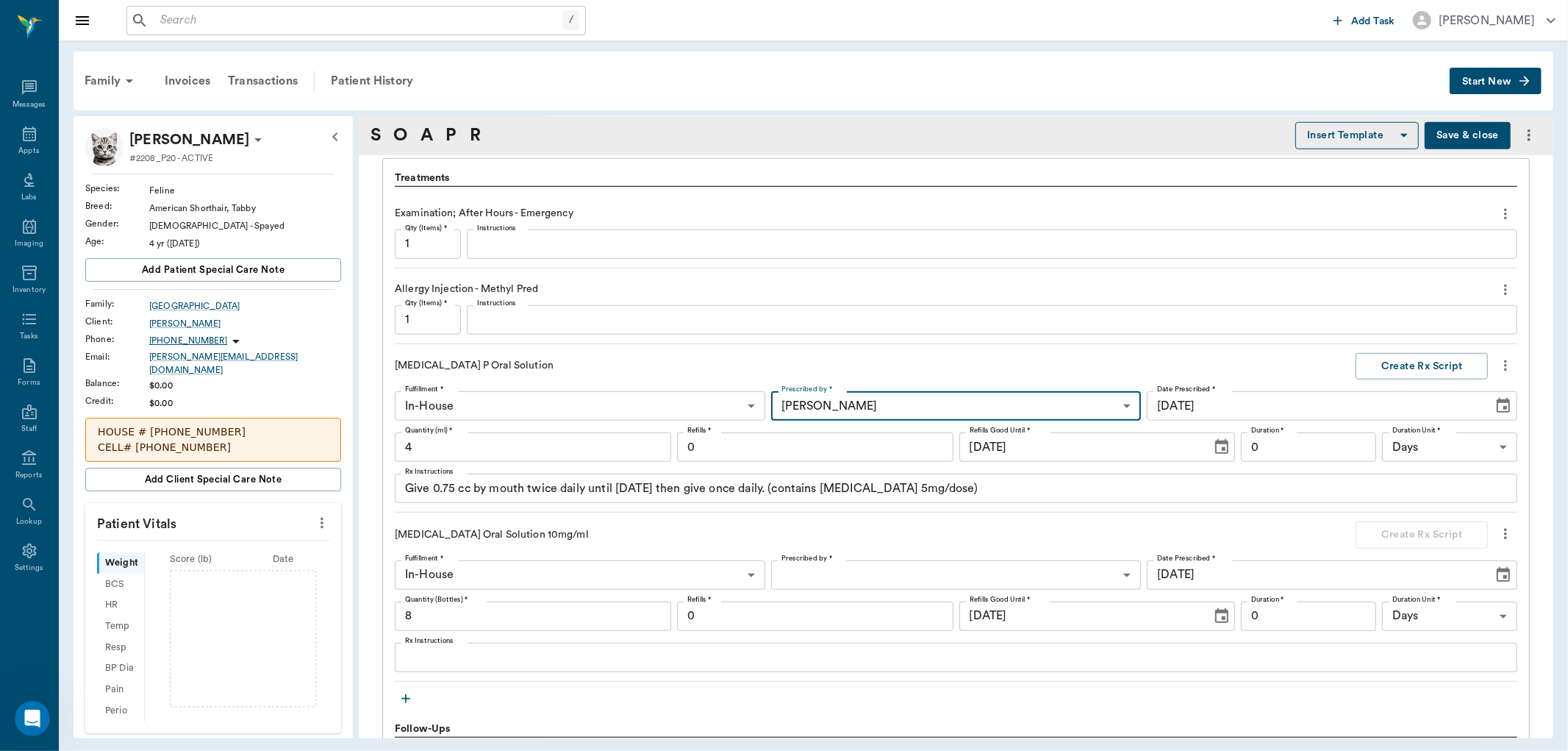
scroll to position [1020, 0]
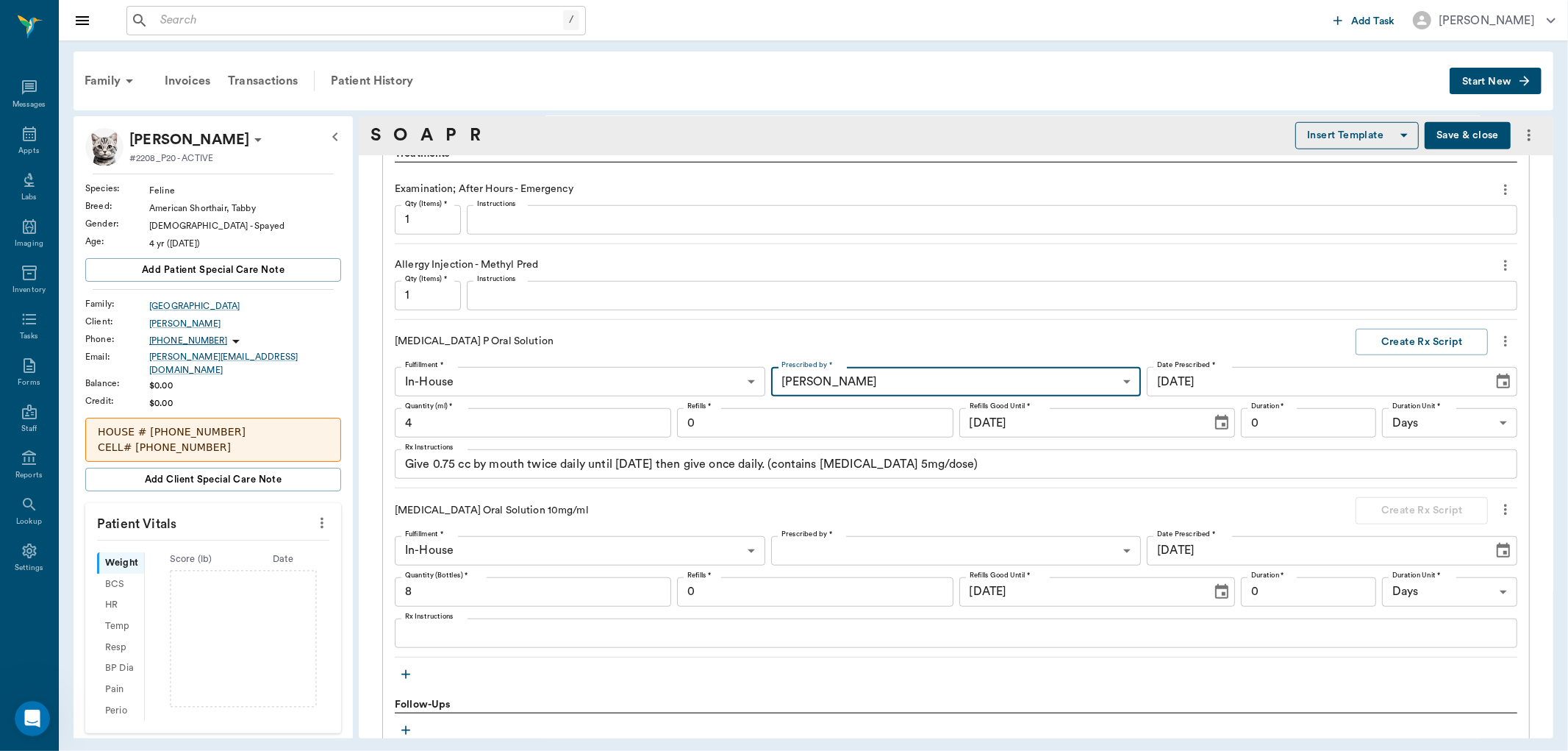
click at [481, 632] on textarea "Rx Instructions" at bounding box center [955, 632] width 1102 height 17
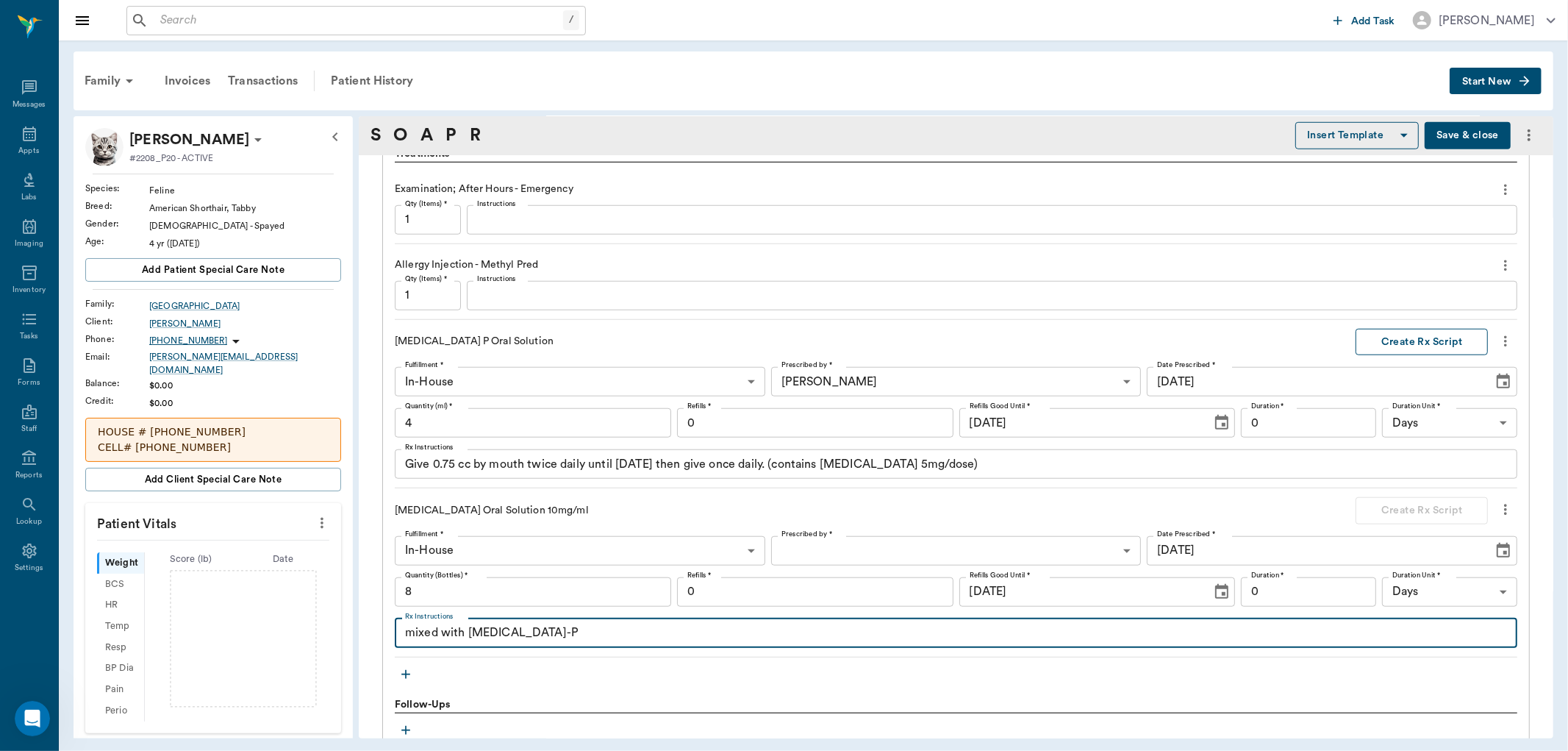
type textarea "mixed with [MEDICAL_DATA]-P"
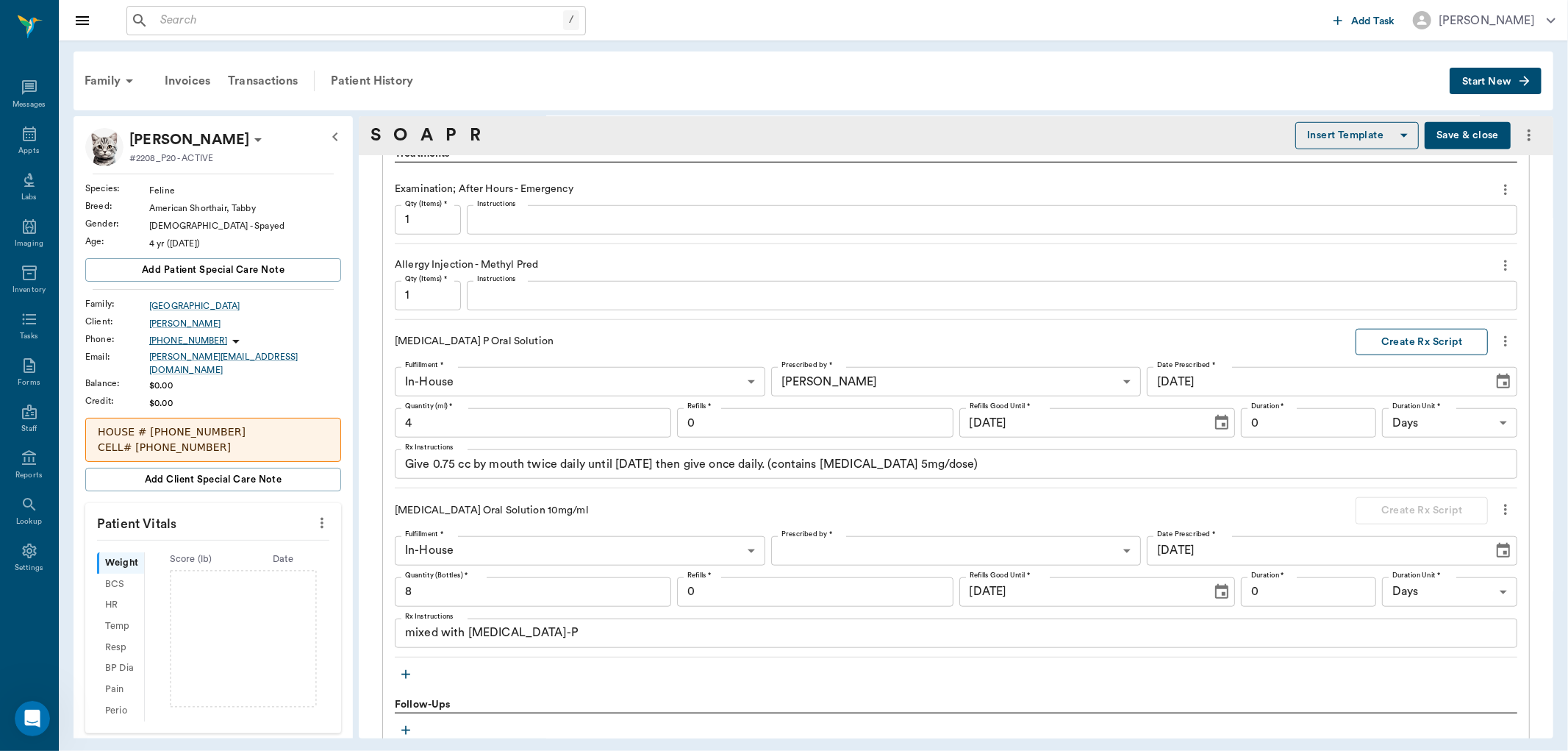
click at [1410, 338] on button "Create Rx Script" at bounding box center [1421, 342] width 132 height 28
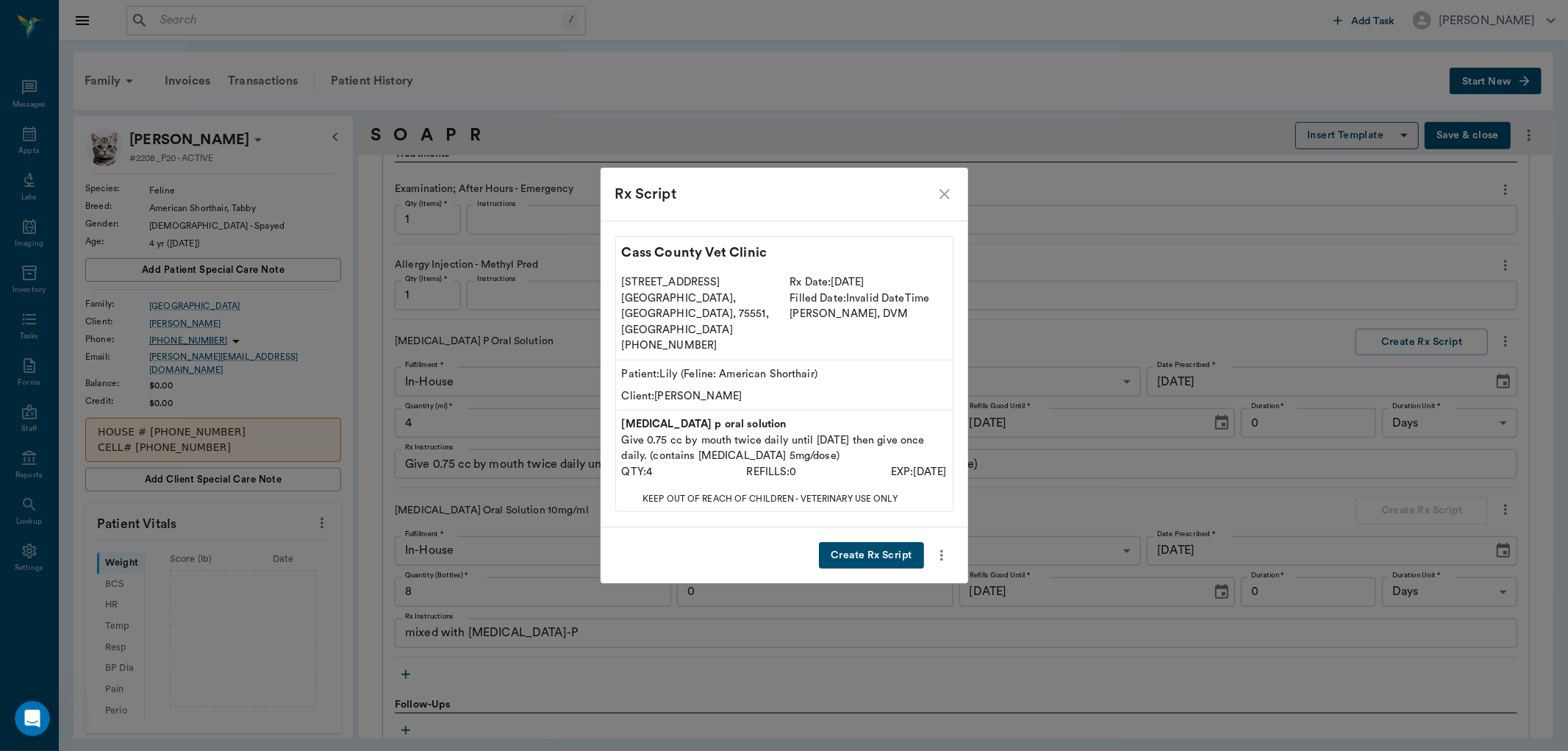
click at [879, 542] on button "Create Rx Script" at bounding box center [872, 555] width 105 height 28
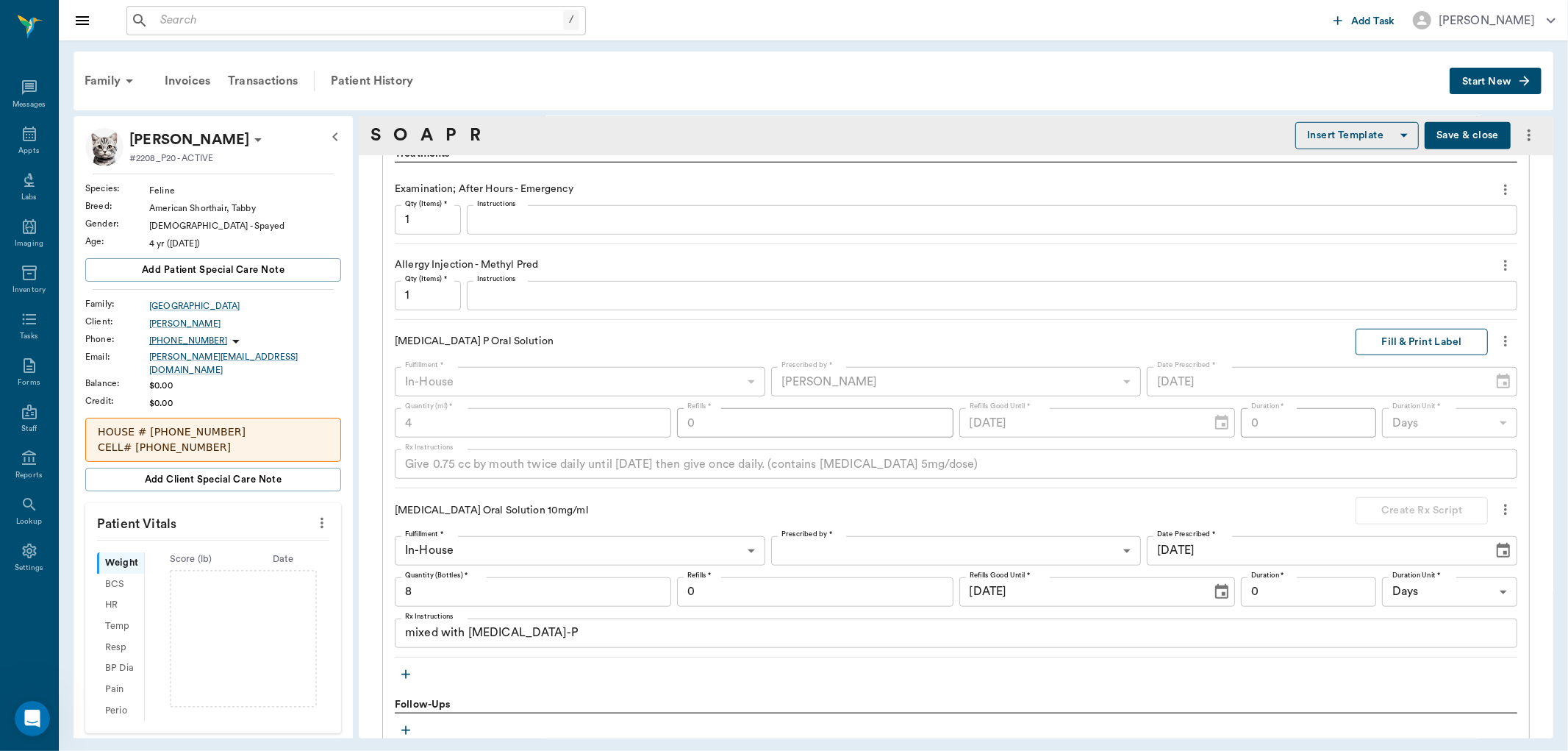
click at [1388, 344] on button "Fill & Print Label" at bounding box center [1421, 342] width 132 height 28
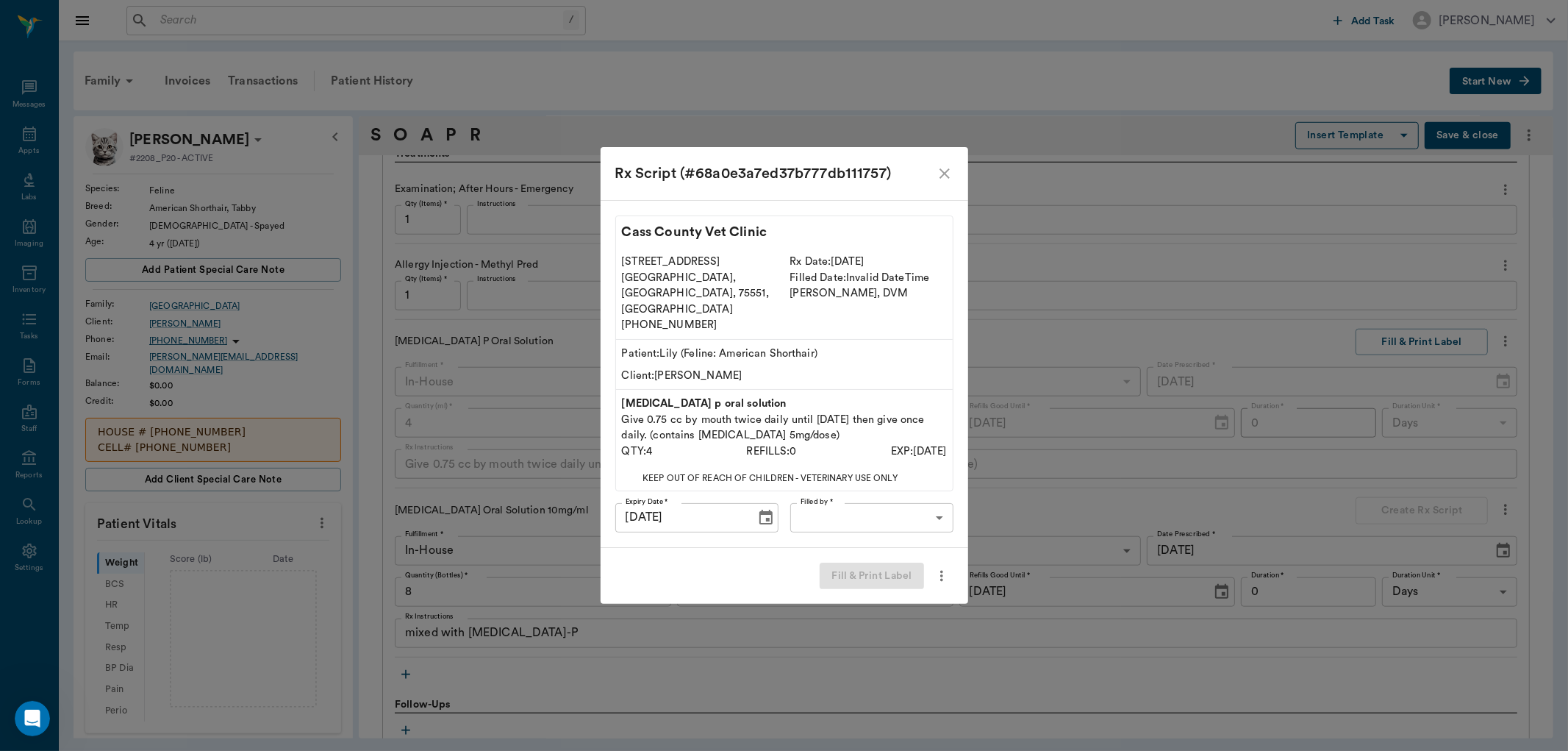
click at [902, 498] on body "/ ​ Add Task [PERSON_NAME] Nectar Messages Appts Labs Imaging Inventory Tasks F…" at bounding box center [784, 376] width 1568 height 751
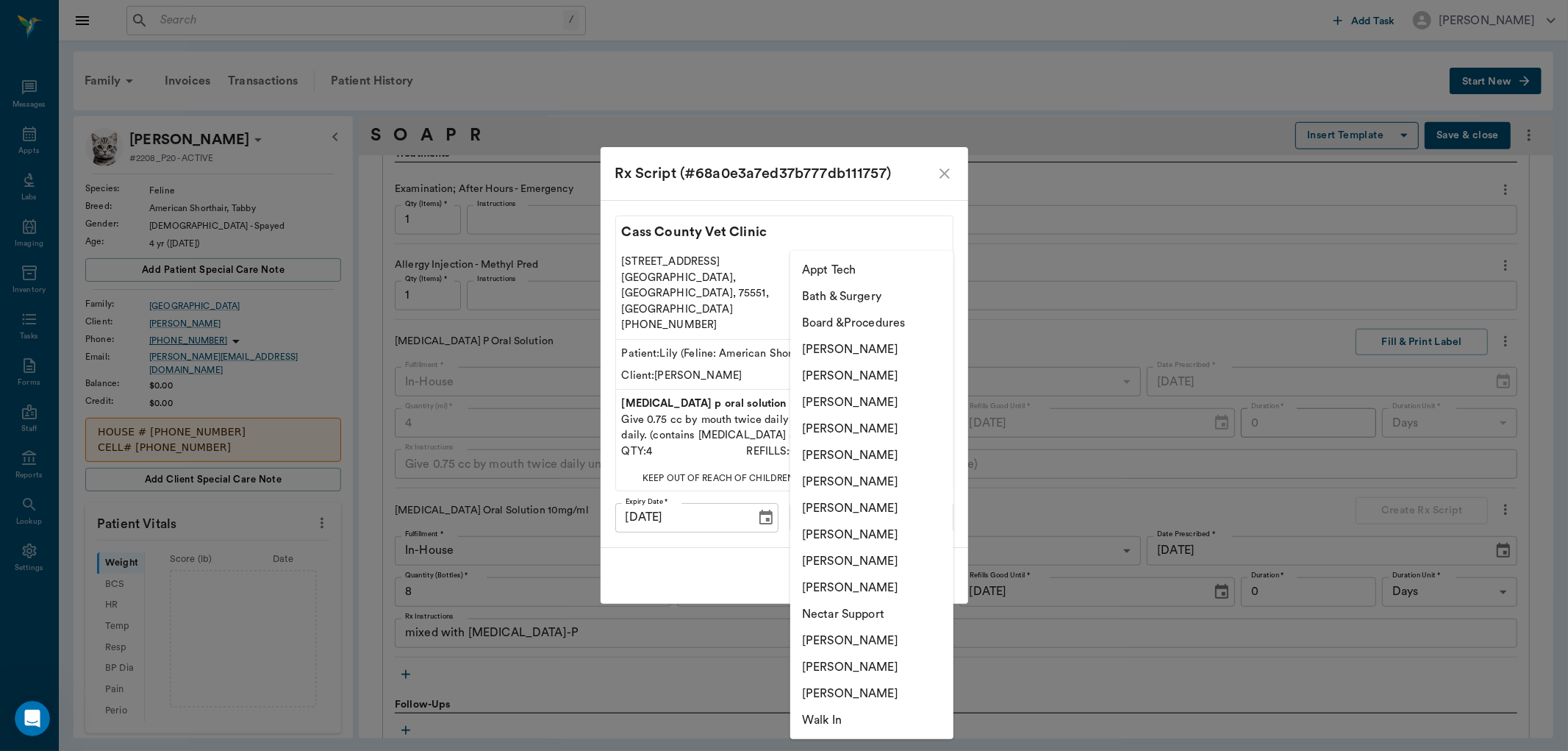
click at [898, 395] on li "[PERSON_NAME]" at bounding box center [872, 402] width 163 height 27
type input "63ec2f075fda476ae8351a4d"
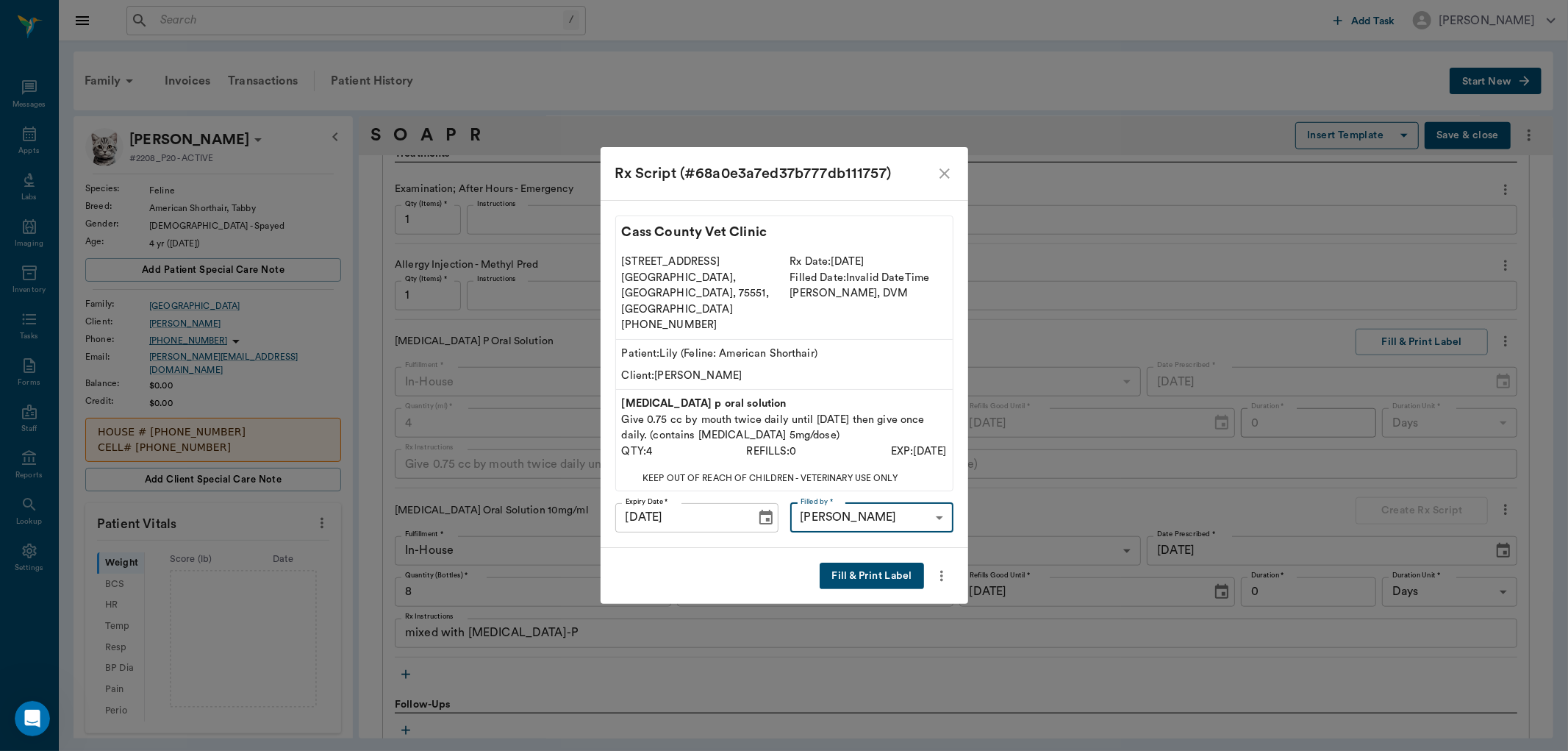
click at [890, 565] on button "Fill & Print Label" at bounding box center [871, 576] width 104 height 28
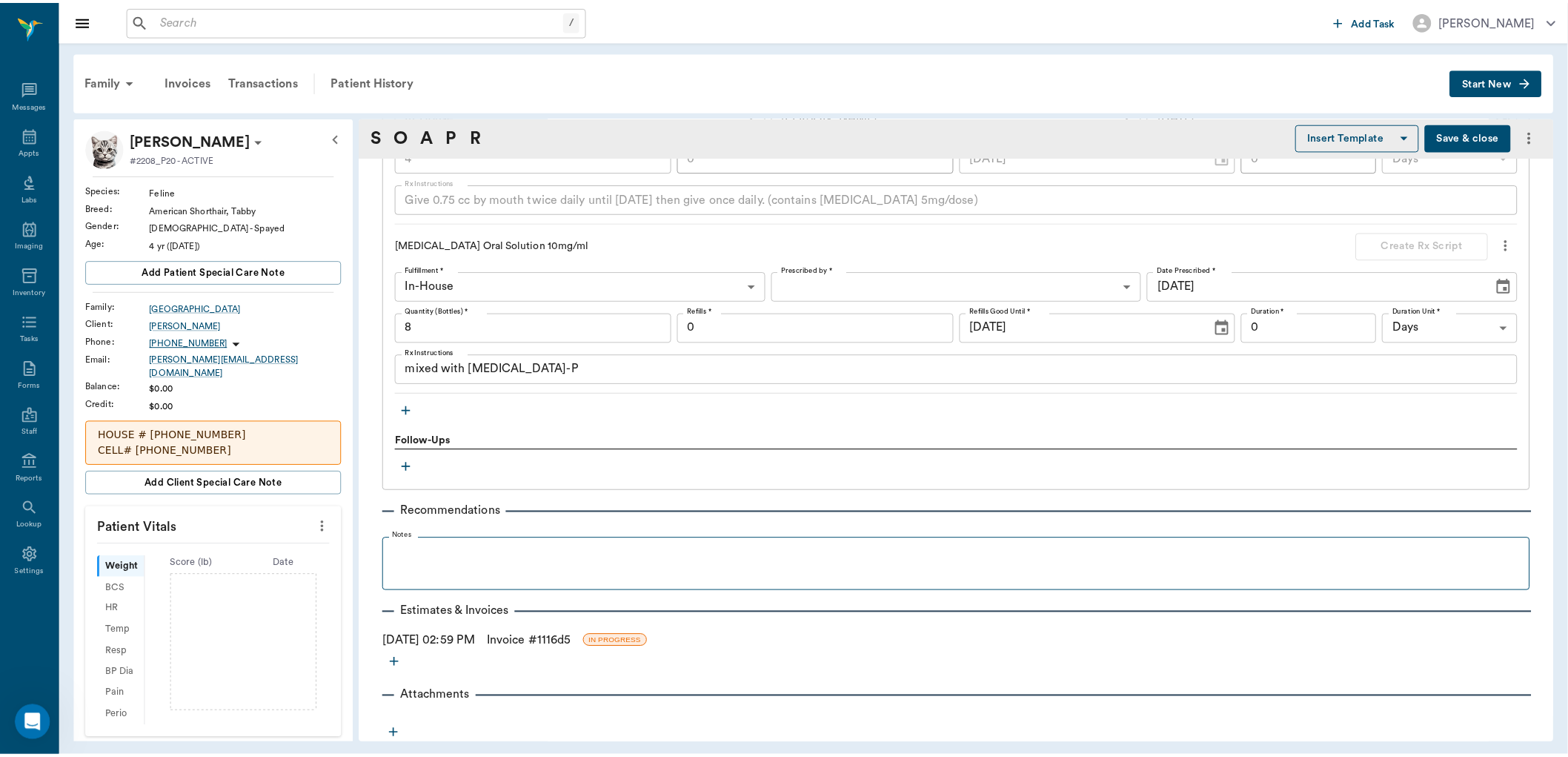
scroll to position [1297, 0]
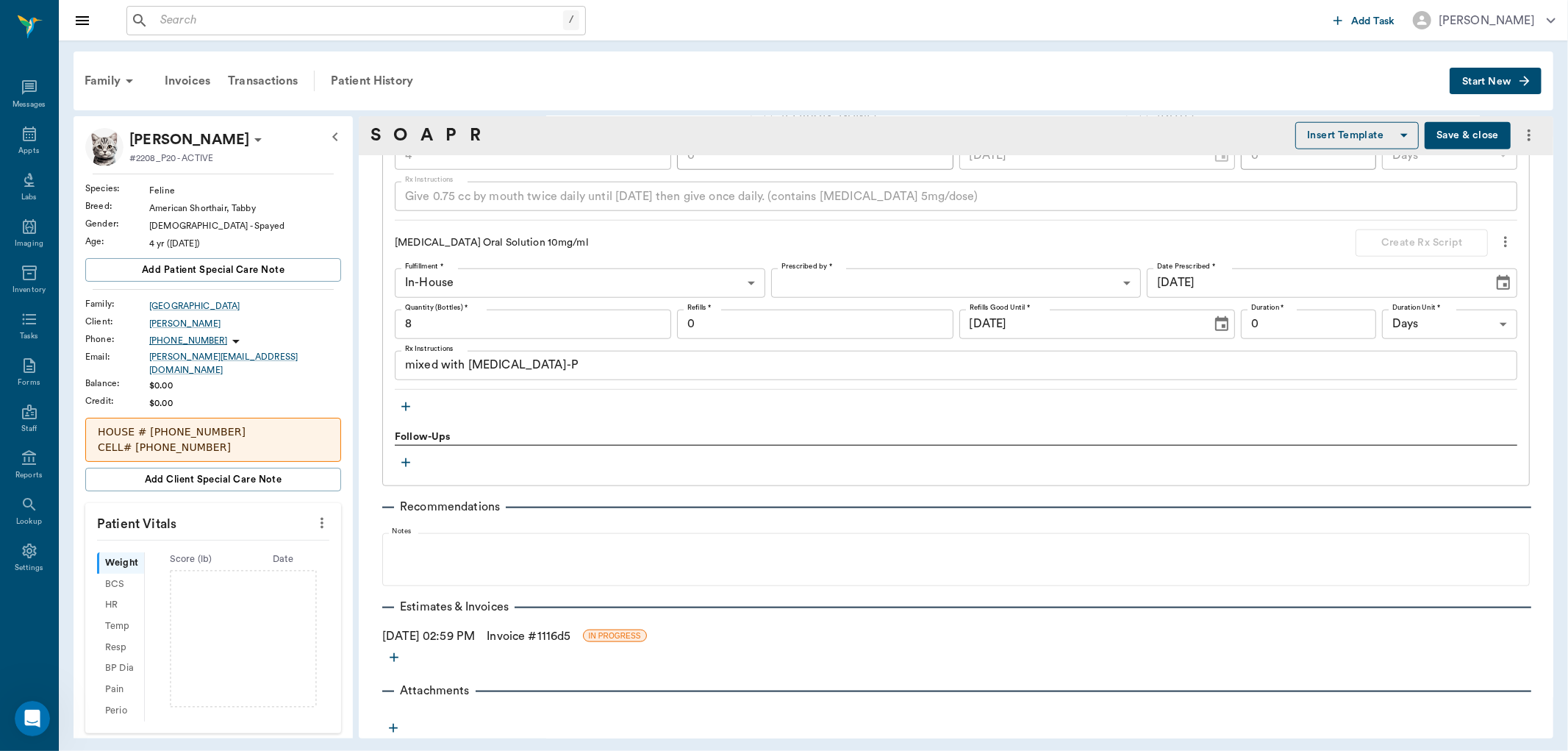
click at [524, 635] on link "Invoice # 1116d5" at bounding box center [528, 636] width 83 height 18
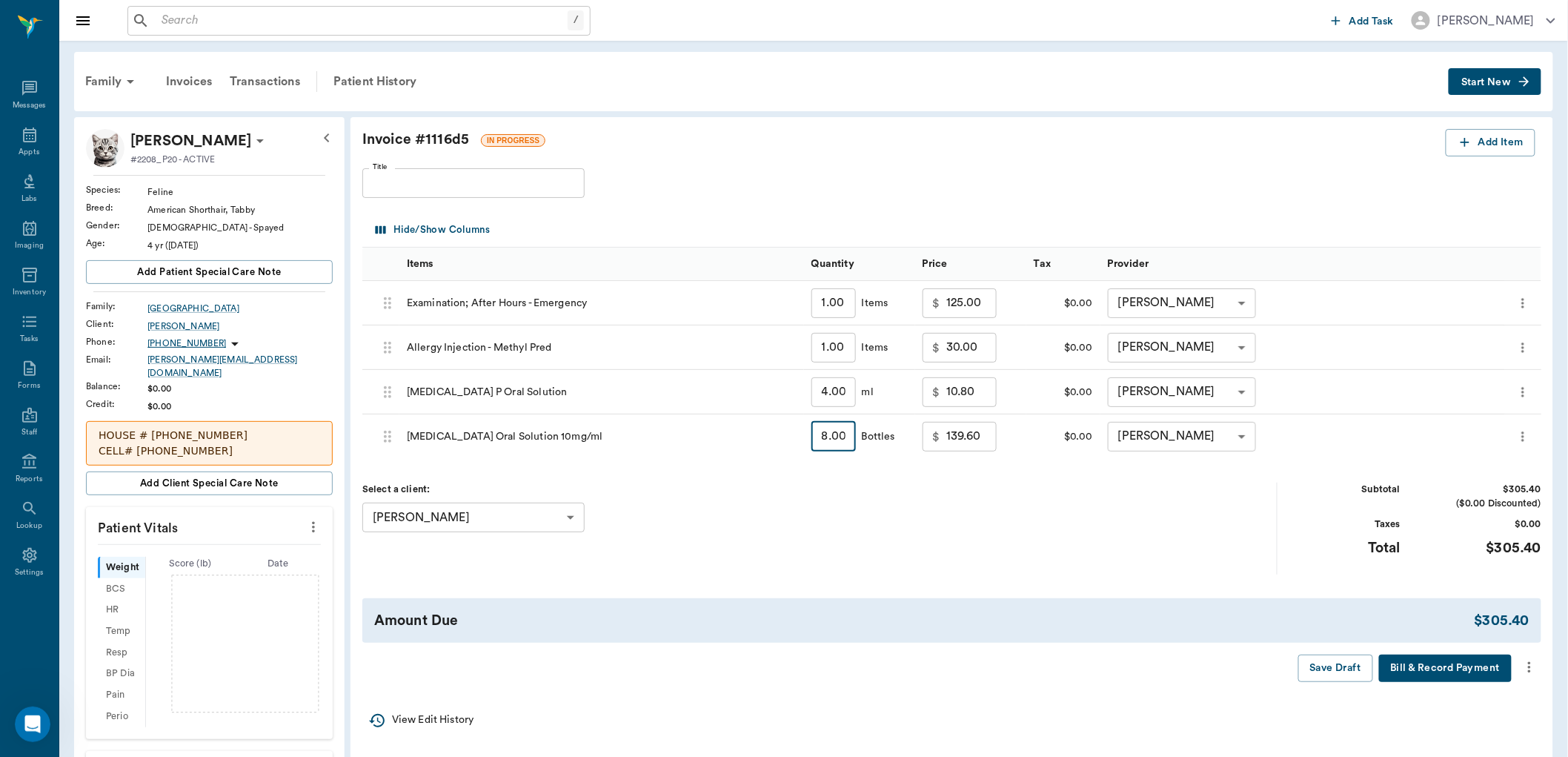
click at [847, 442] on input "8.00" at bounding box center [834, 436] width 45 height 30
type input "."
type input "0.00"
type input ".1"
type input "11.00"
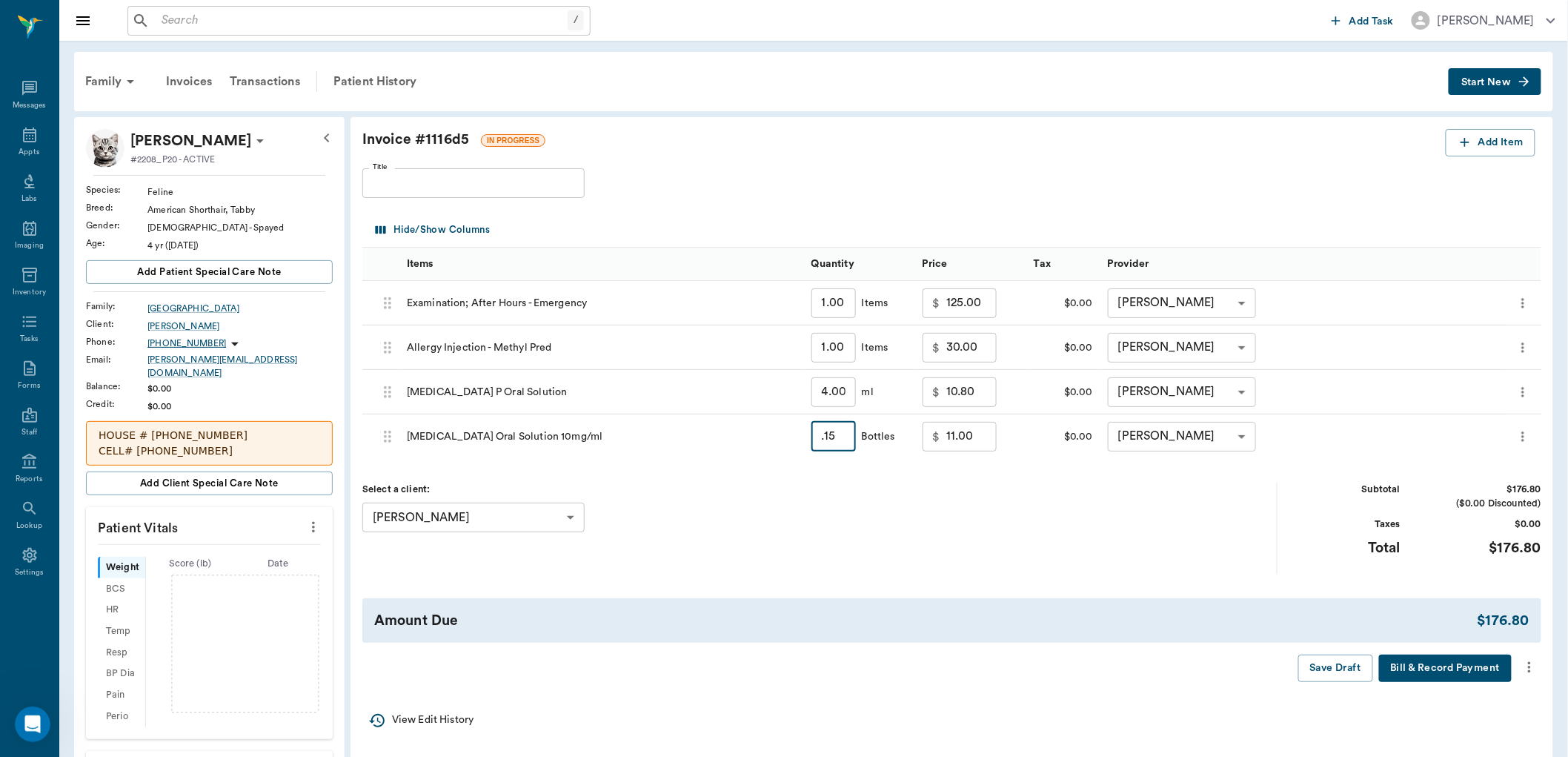
type input ".15"
click at [978, 438] on input "11.00" at bounding box center [972, 436] width 50 height 30
type input "5.00"
click at [1061, 489] on div "Select a client: [PERSON_NAME] 63ec2e0b52e12b0ba117835b ​" at bounding box center [820, 528] width 916 height 91
click at [1529, 662] on icon "more" at bounding box center [1530, 667] width 16 height 18
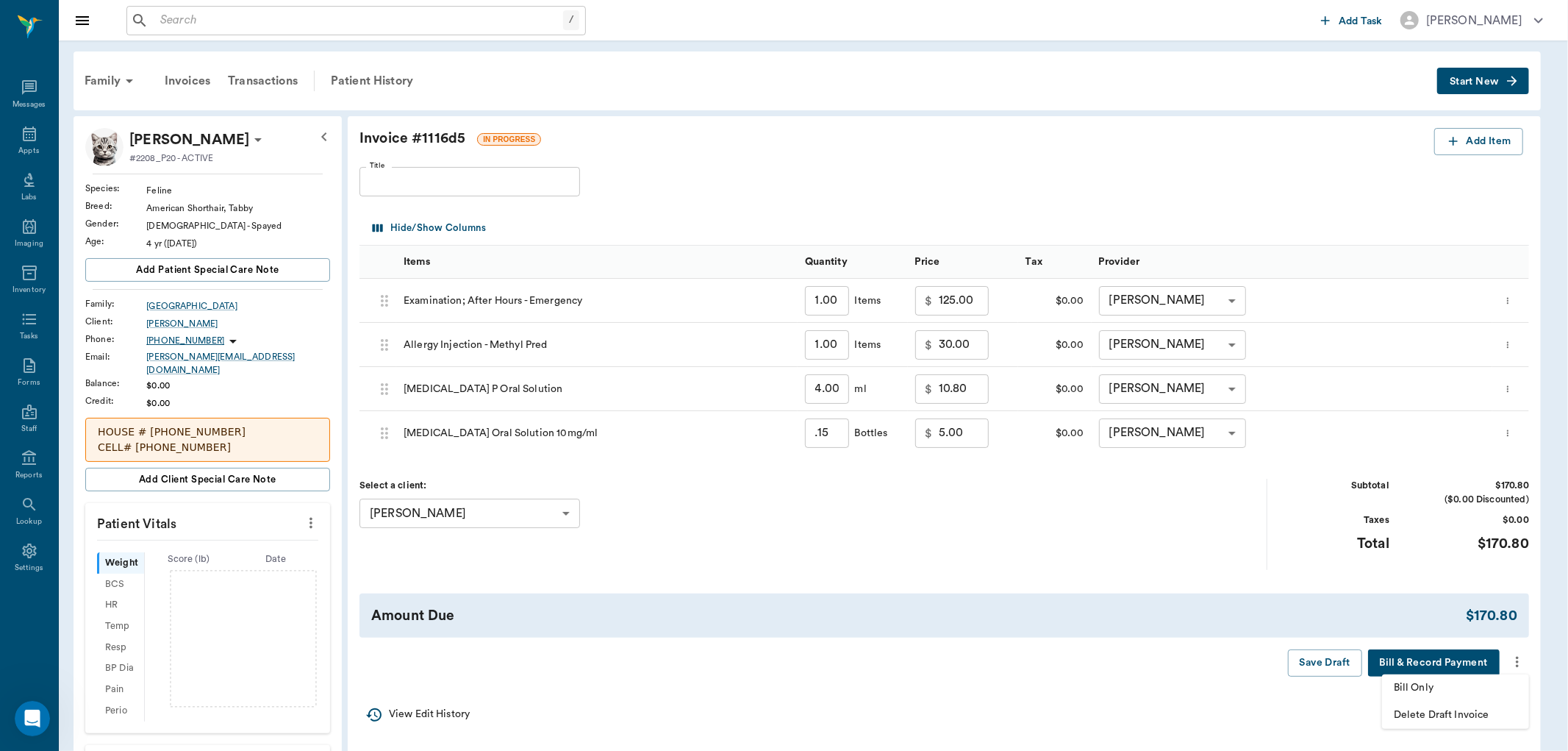
click at [1441, 688] on span "Bill Only" at bounding box center [1455, 687] width 123 height 15
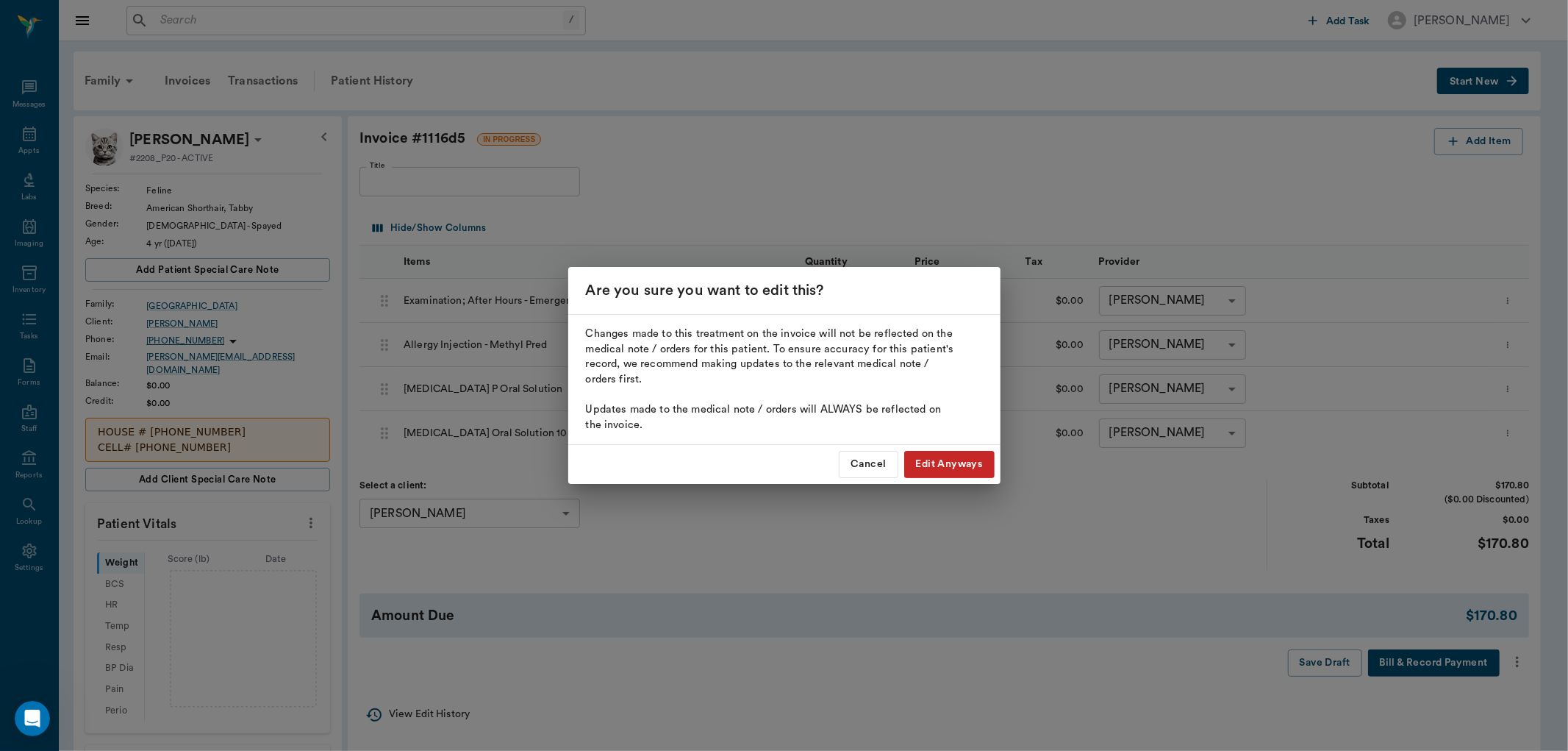
click at [948, 460] on button "Edit Anyways" at bounding box center [950, 464] width 91 height 28
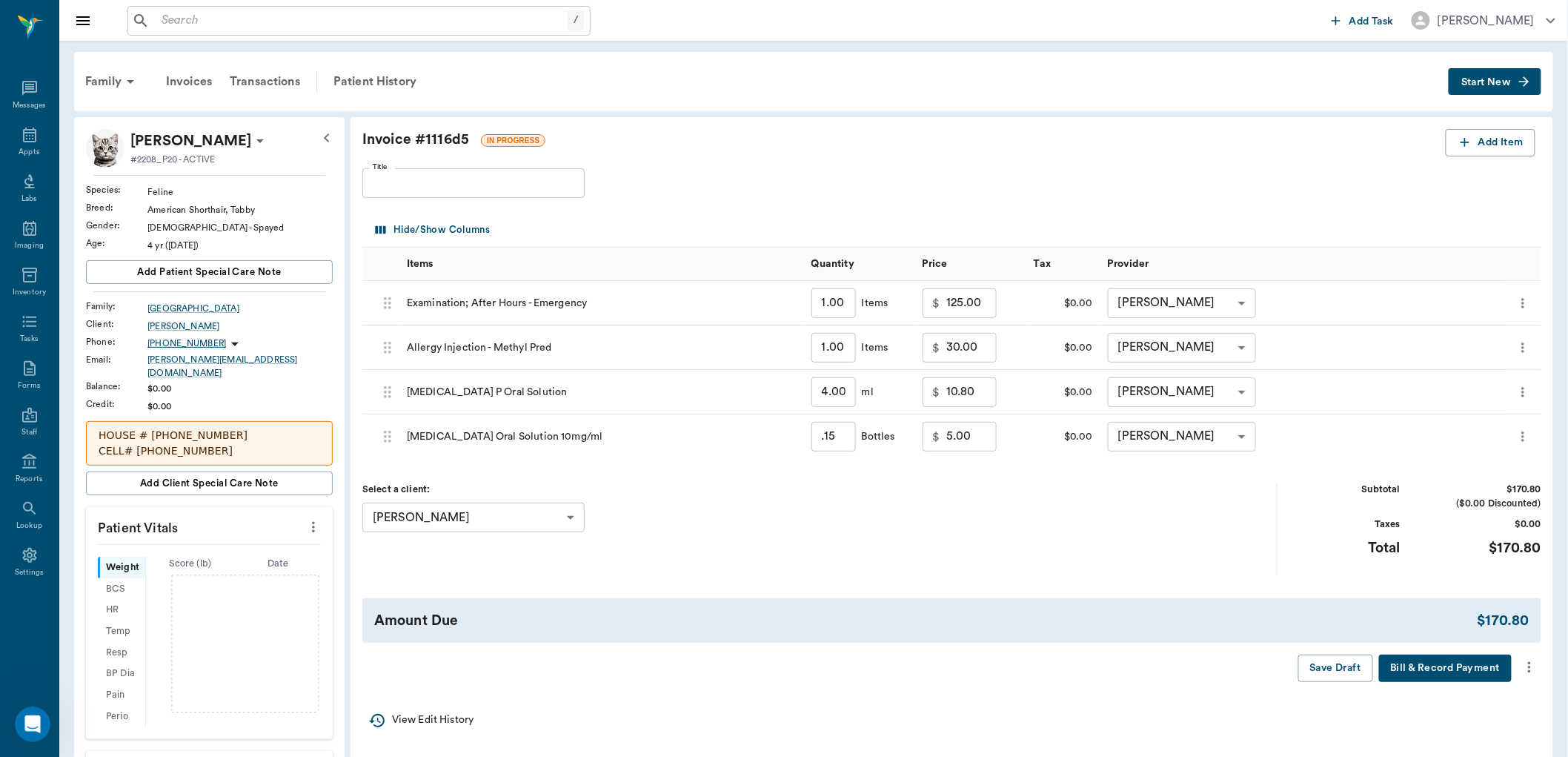
type input "0.15"
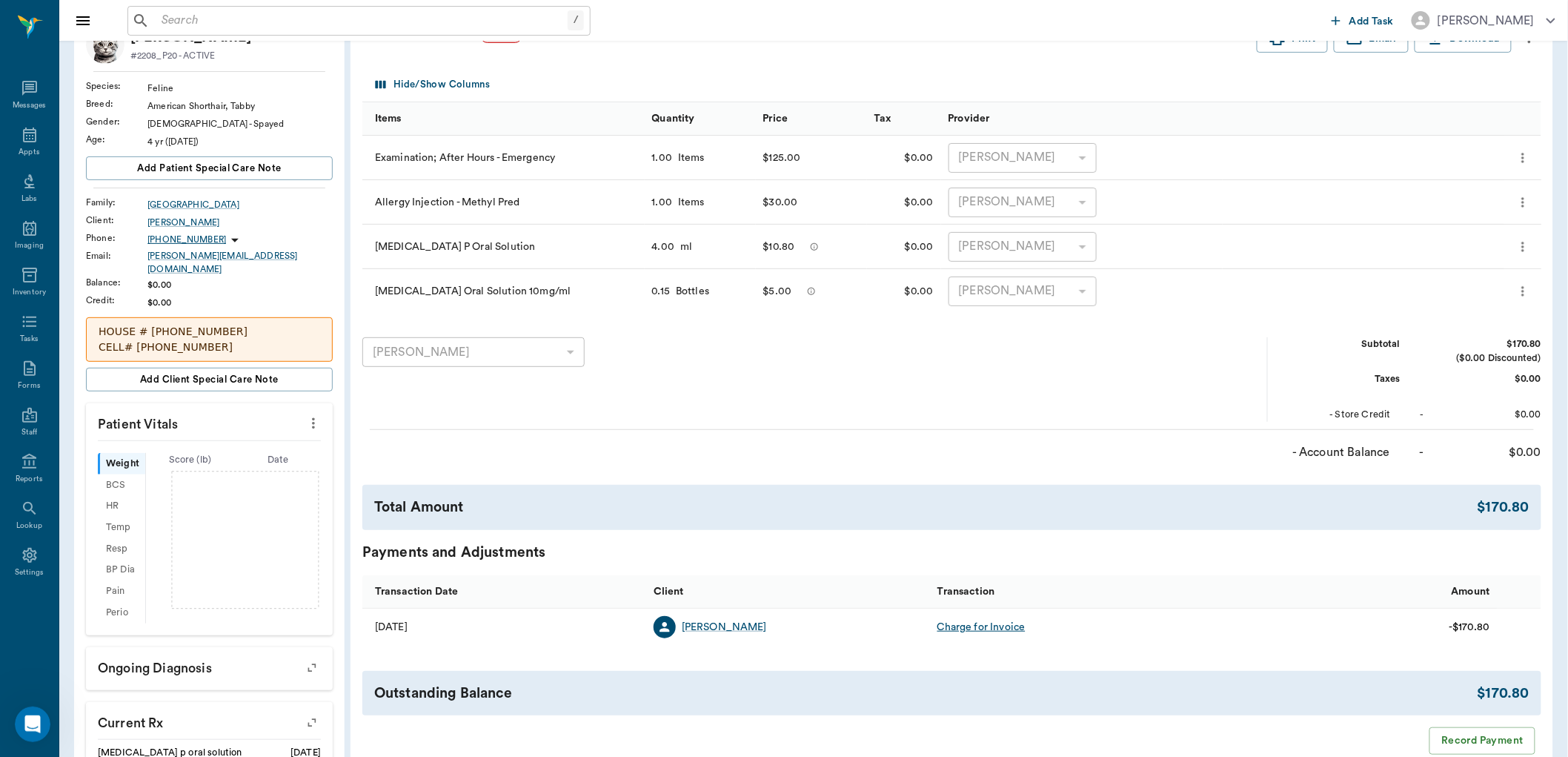
scroll to position [301, 0]
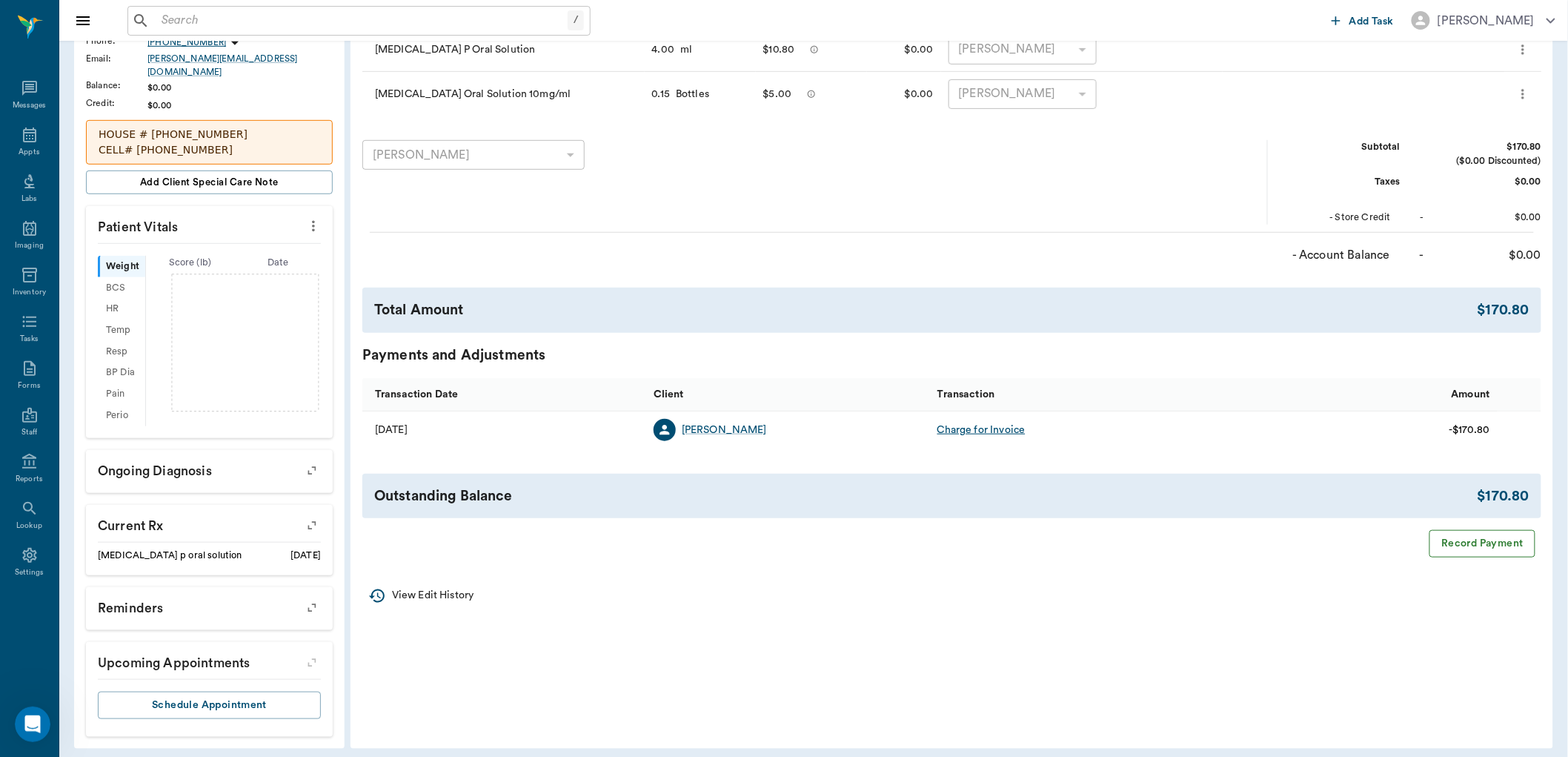
click at [1476, 550] on button "Record Payment" at bounding box center [1483, 543] width 106 height 28
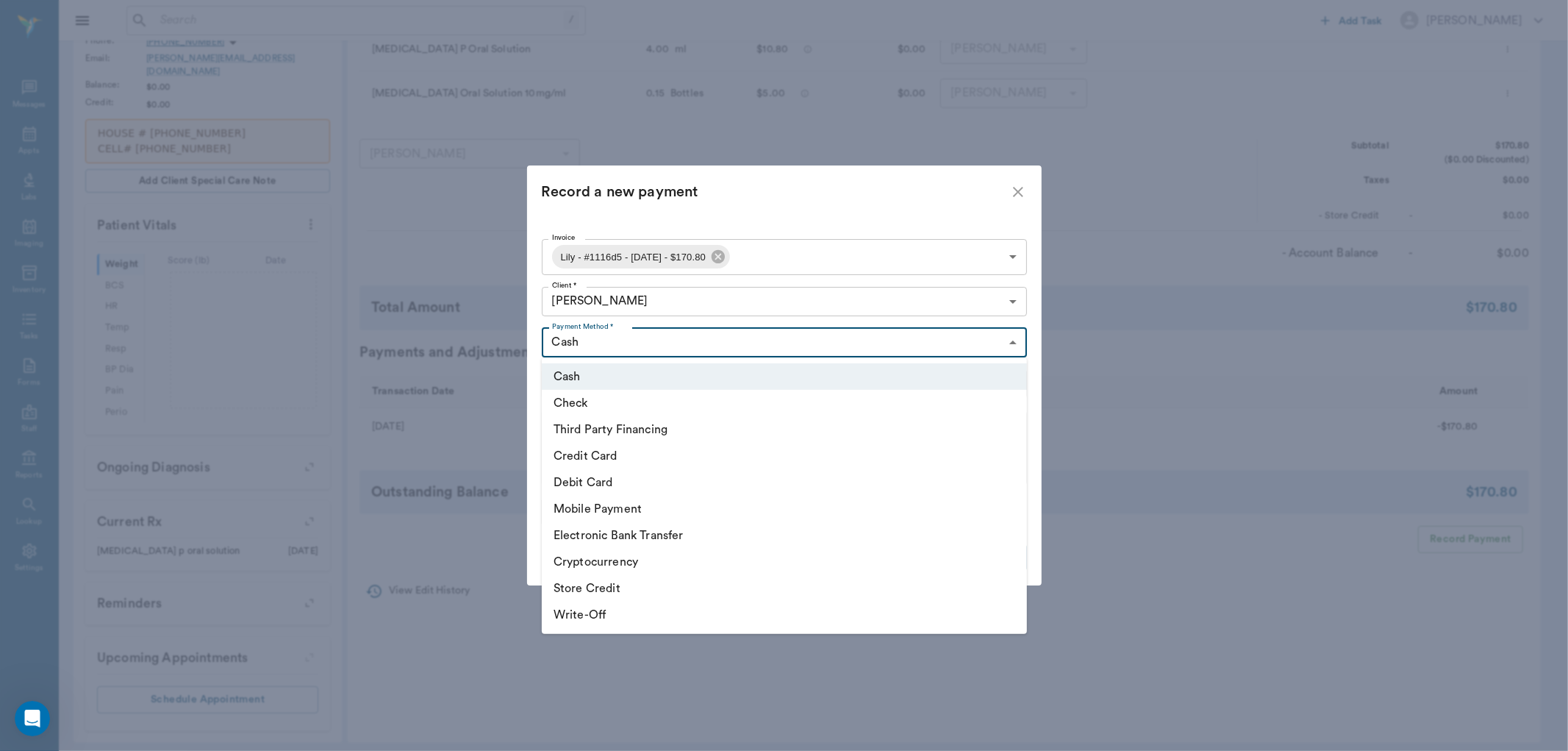
click at [1012, 342] on body "/ ​ Add Task [PERSON_NAME] Nectar Messages Appts Labs Imaging Inventory Tasks F…" at bounding box center [784, 231] width 1568 height 1058
click at [725, 461] on li "Credit Card" at bounding box center [784, 456] width 486 height 27
type input "CREDIT_CARD"
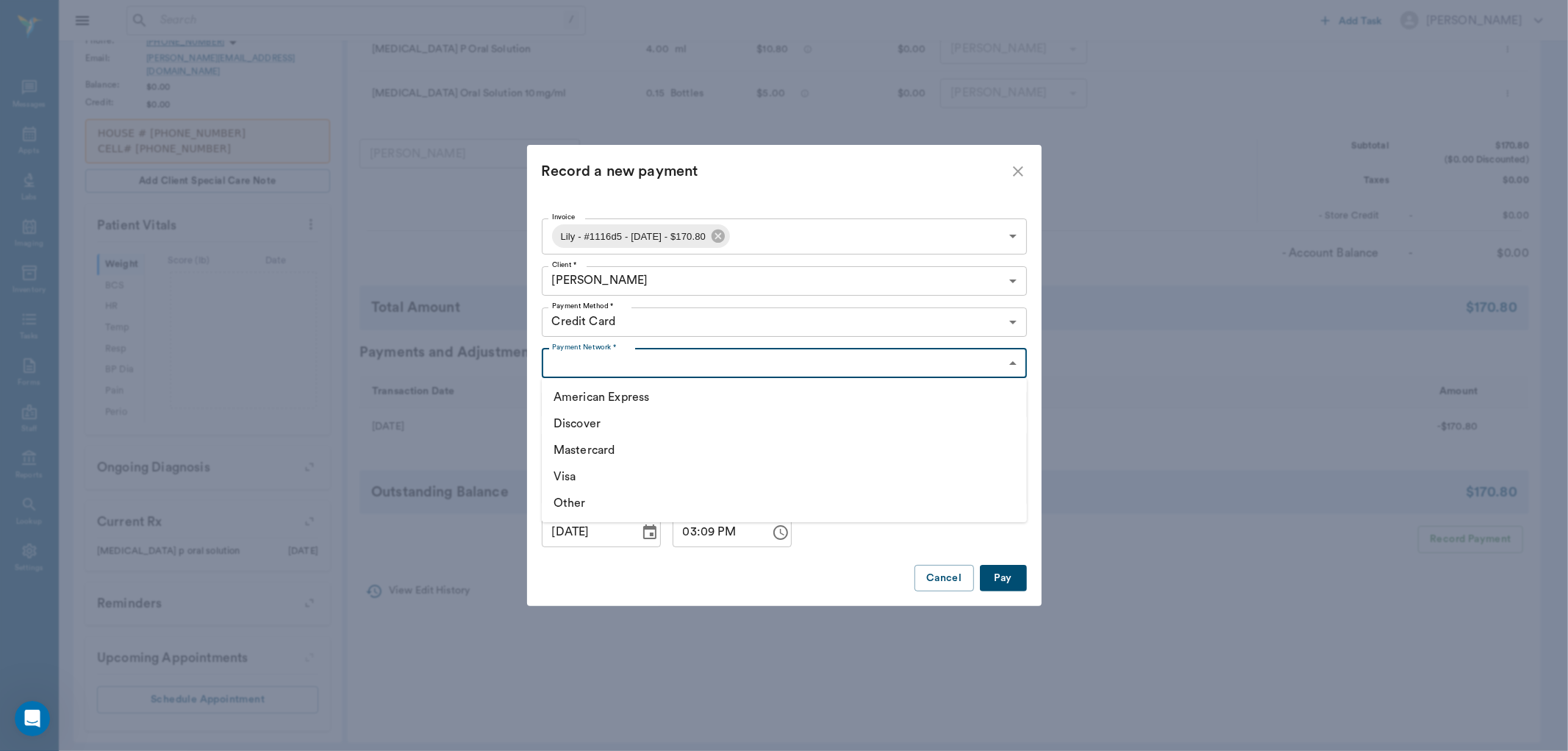
click at [821, 368] on body "/ ​ Add Task [PERSON_NAME] Nectar Messages Appts Labs Imaging Inventory Tasks F…" at bounding box center [784, 231] width 1568 height 1058
click at [758, 450] on li "Mastercard" at bounding box center [784, 450] width 486 height 27
type input "MASTERCARD"
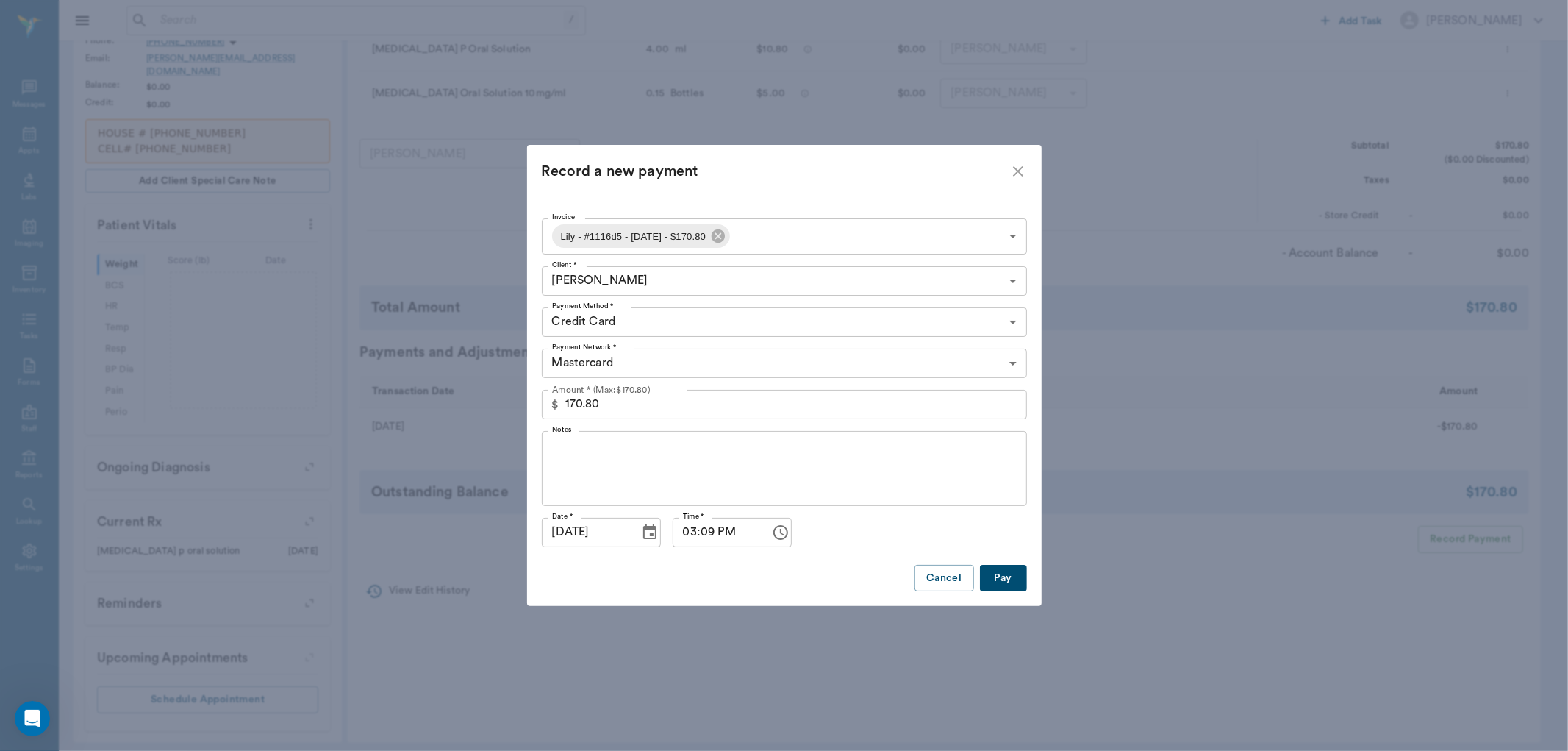
click at [1012, 578] on button "Pay" at bounding box center [1003, 578] width 47 height 28
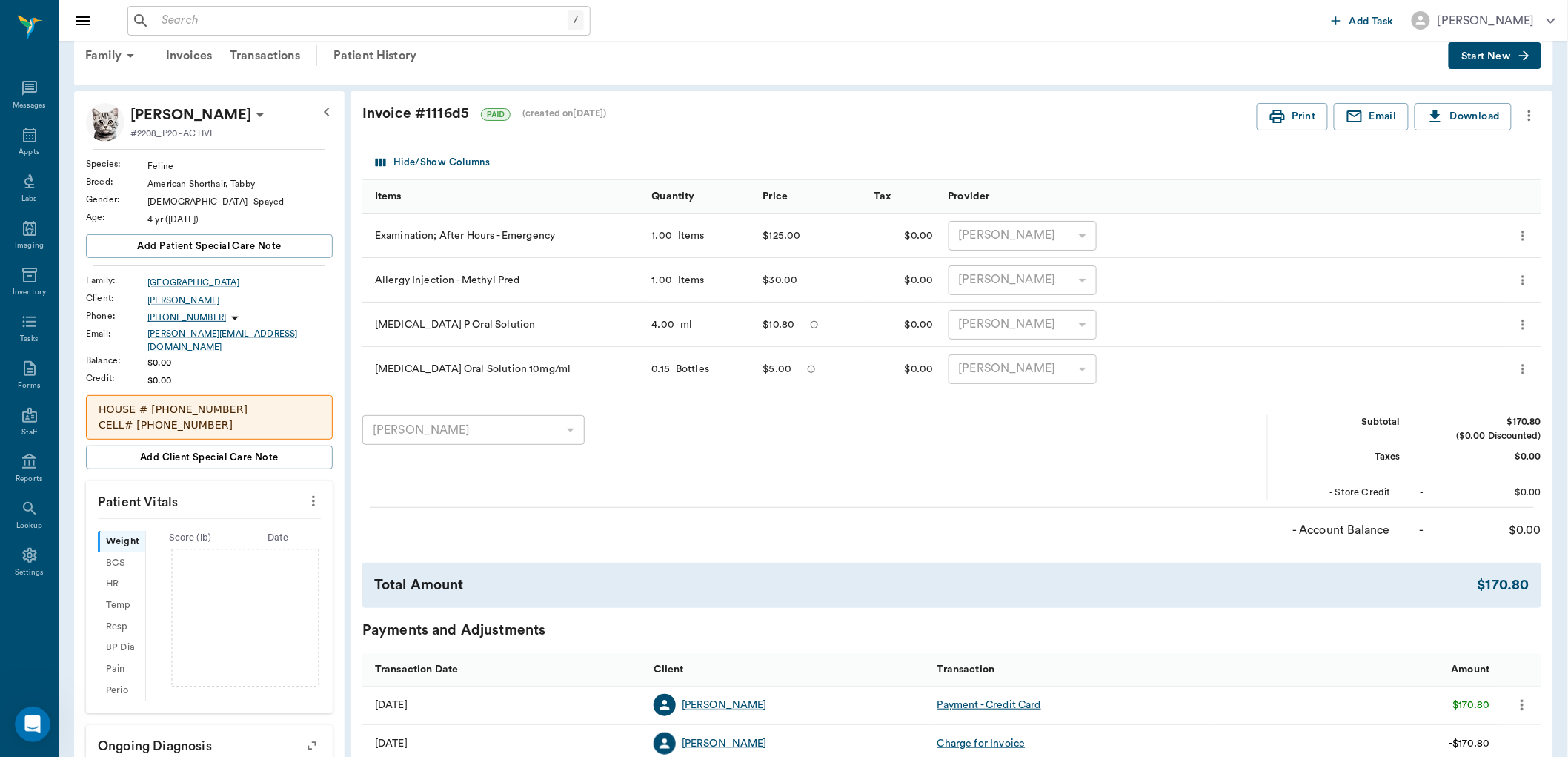
scroll to position [0, 0]
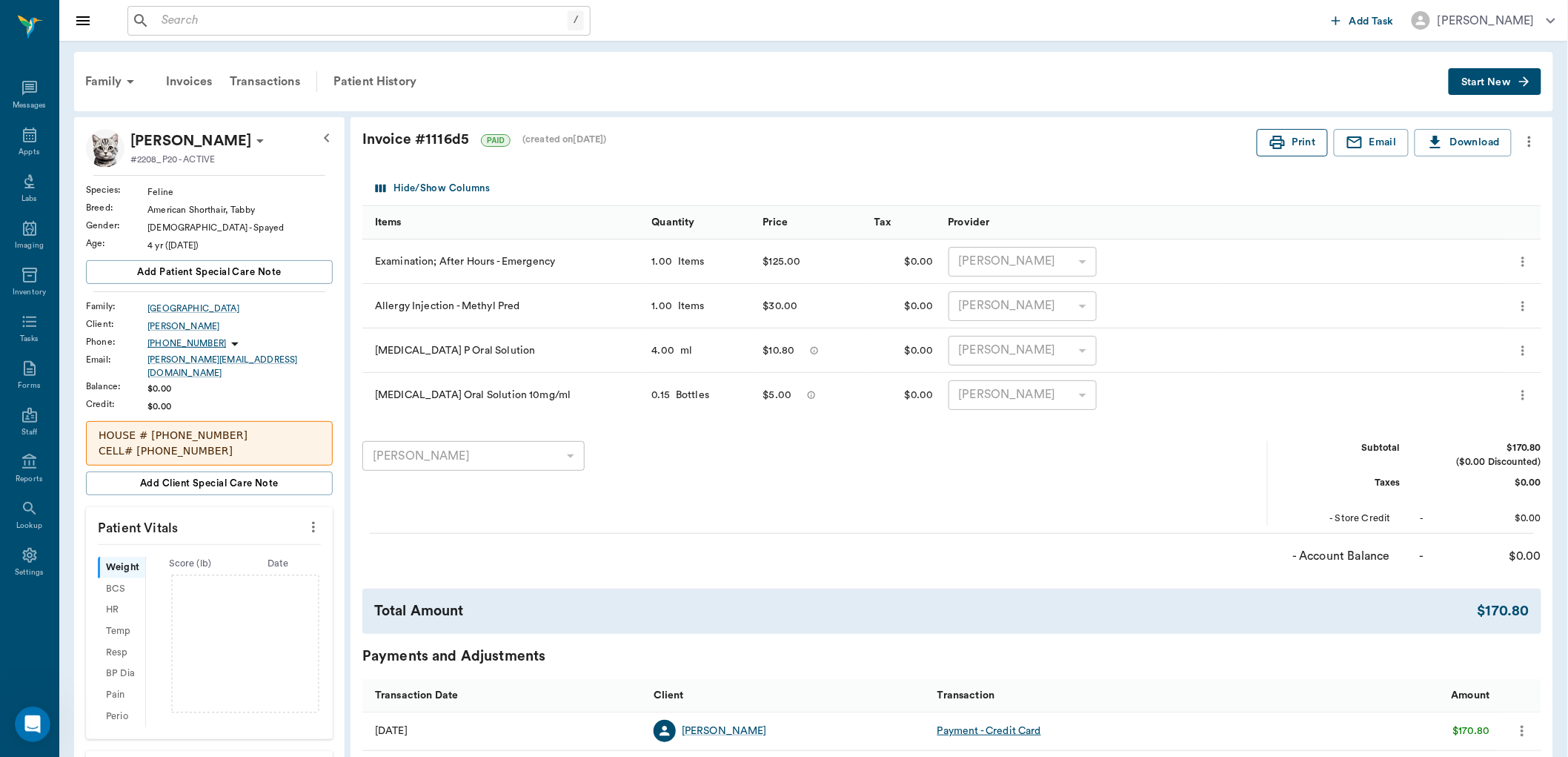
click at [1295, 134] on button "Print" at bounding box center [1293, 142] width 72 height 28
click at [1276, 149] on icon "button" at bounding box center [1277, 142] width 15 height 13
